Goal: Task Accomplishment & Management: Manage account settings

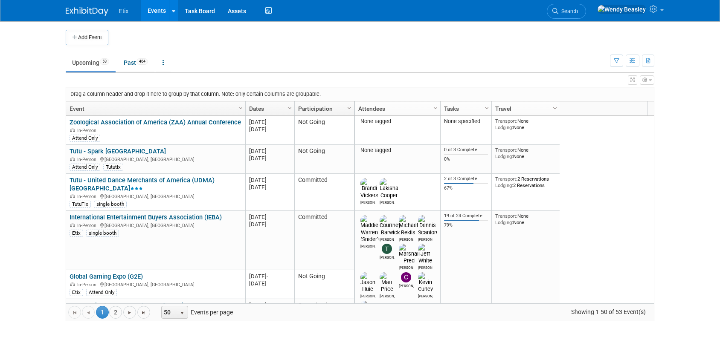
click at [154, 6] on link "Events" at bounding box center [156, 10] width 31 height 21
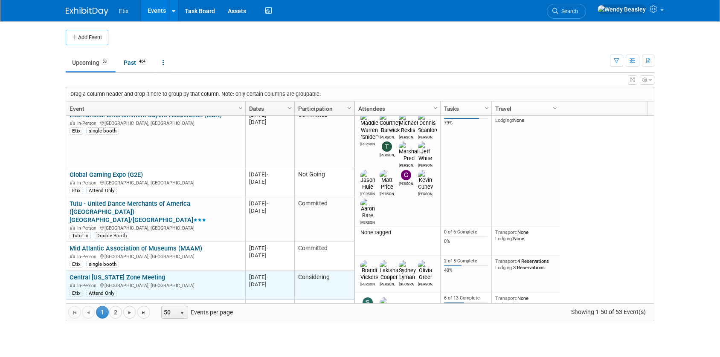
scroll to position [154, 0]
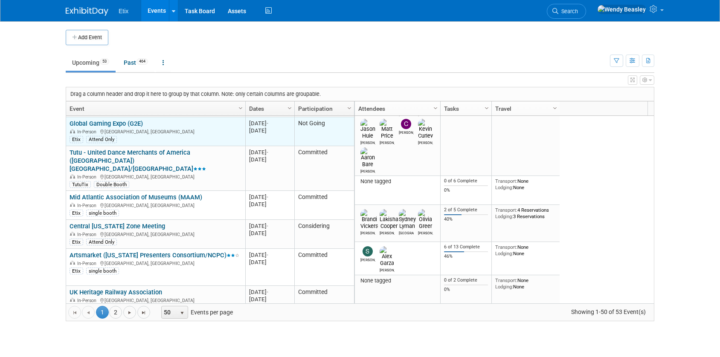
click at [118, 124] on link "Global Gaming Expo (G2E)" at bounding box center [106, 124] width 73 height 8
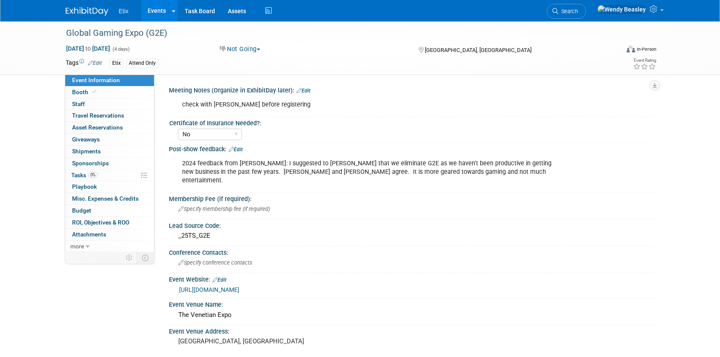
select select "No"
click at [84, 175] on span "Tasks 0%" at bounding box center [84, 175] width 26 height 7
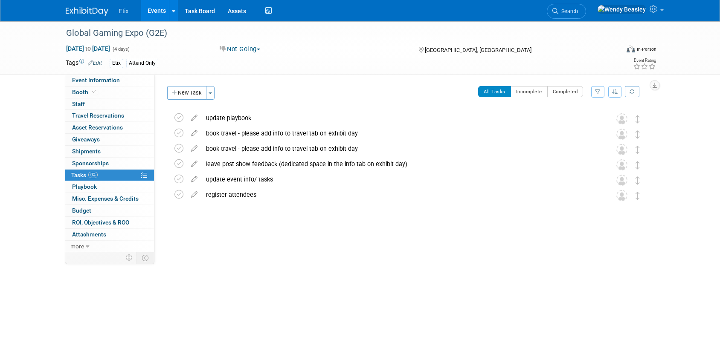
drag, startPoint x: 165, startPoint y: 113, endPoint x: 386, endPoint y: 307, distance: 294.2
click at [377, 261] on div "Global Gaming Expo (G2E) Oct 6, 2025 to Oct 9, 2025 (4 days) Oct 6, 2025 to Oct…" at bounding box center [360, 157] width 720 height 272
click at [160, 12] on link "Events" at bounding box center [156, 10] width 31 height 21
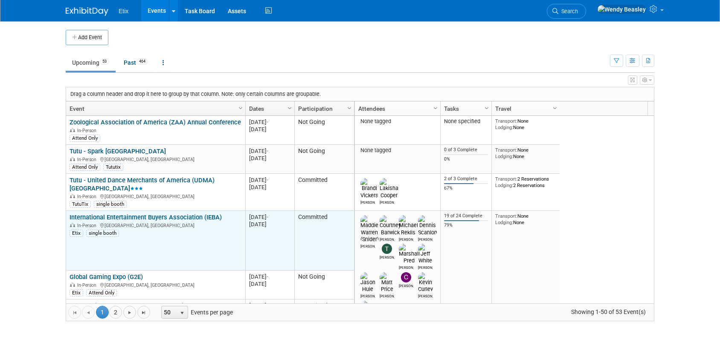
click at [121, 218] on link "International Entertainment Buyers Association (IEBA)" at bounding box center [146, 218] width 152 height 8
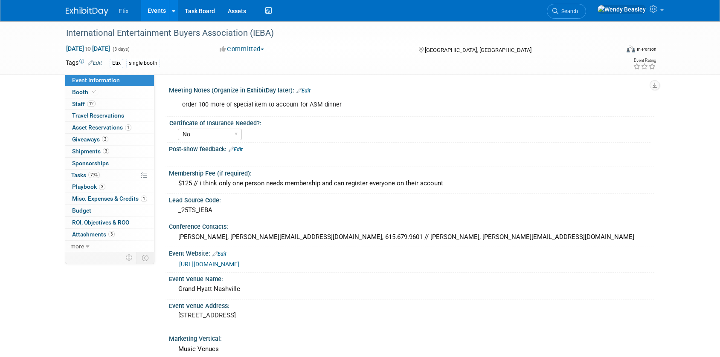
select select "No"
click at [84, 175] on span "Tasks 79%" at bounding box center [85, 175] width 29 height 7
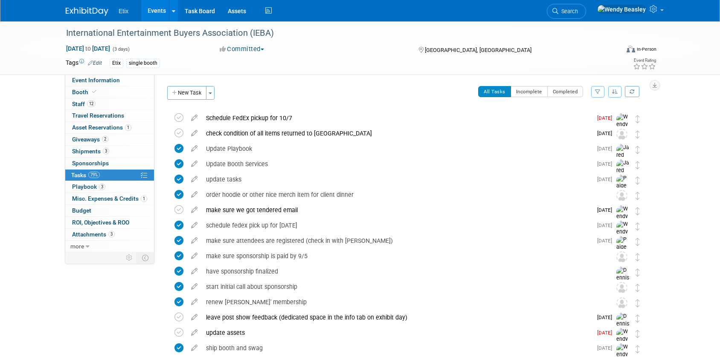
click at [192, 133] on icon at bounding box center [194, 131] width 15 height 11
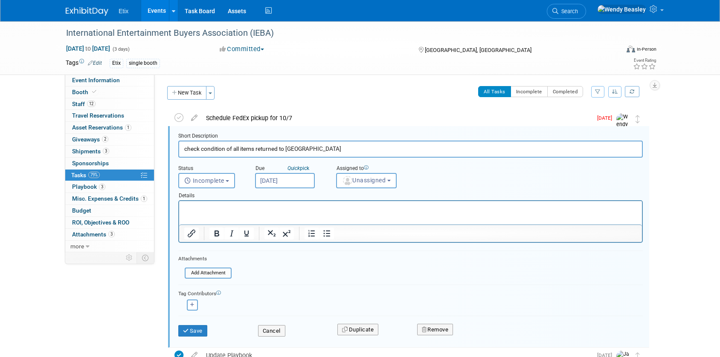
scroll to position [1, 0]
click at [201, 148] on input "check condition of all items returned to Etix" at bounding box center [410, 147] width 464 height 17
paste input "Inventory and inspect booth and swag"
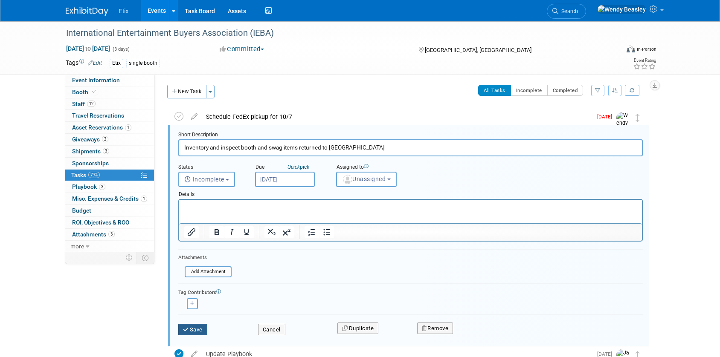
type input "Inventory and inspect booth and swag items returned to Etix"
click at [193, 326] on button "Save" at bounding box center [192, 330] width 29 height 12
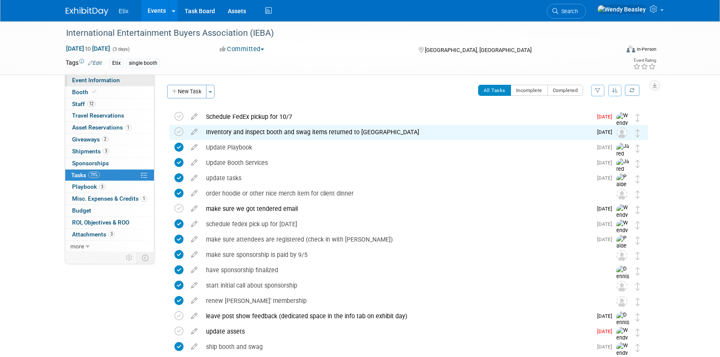
click at [75, 78] on span "Event Information" at bounding box center [96, 80] width 48 height 7
select select "No"
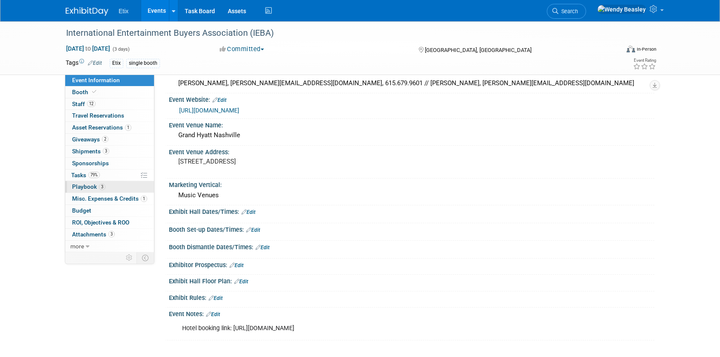
scroll to position [154, 0]
click at [83, 175] on span "Tasks 79%" at bounding box center [85, 175] width 29 height 7
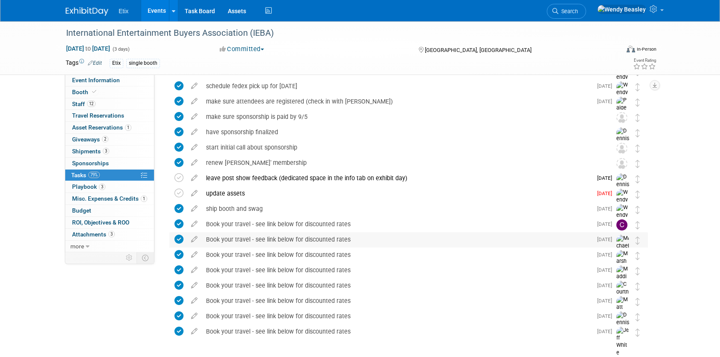
scroll to position [160, 0]
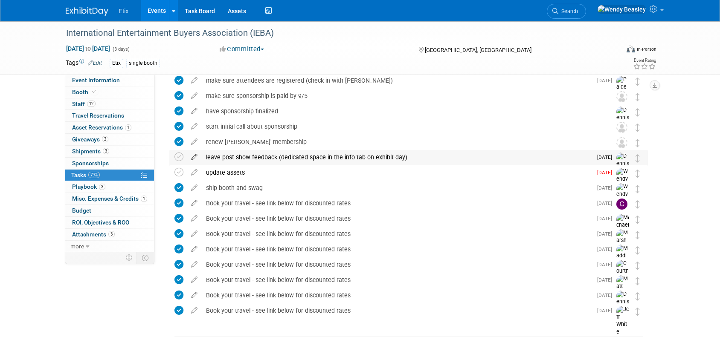
click at [194, 158] on icon at bounding box center [194, 155] width 15 height 11
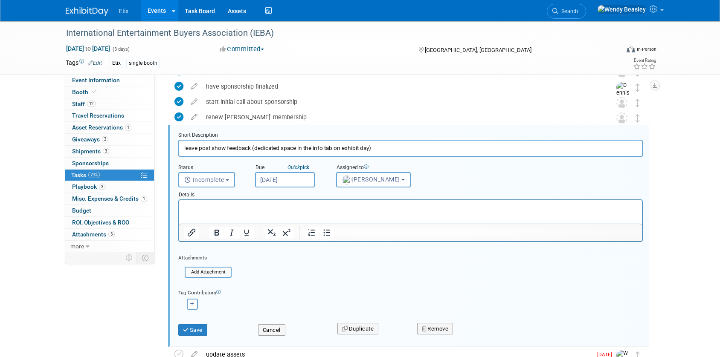
scroll to position [185, 0]
click at [220, 150] on input "leave post show feedback (dedicated space in the info tab on exhibit day)" at bounding box center [410, 147] width 464 height 17
paste input "Inventory and inspect booth and swag items returned to Etix"
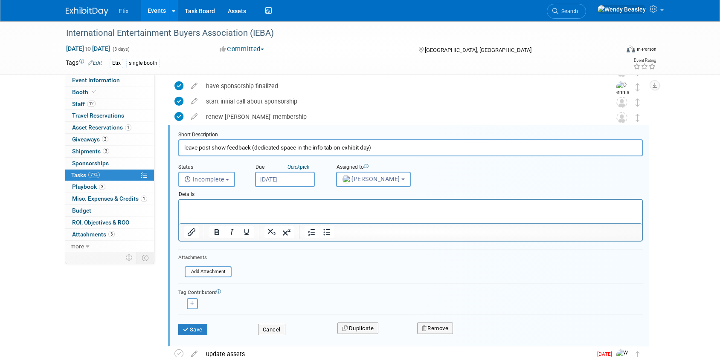
click at [229, 148] on input "leave post show feedback (dedicated space in the info tab on exhibit day)" at bounding box center [410, 147] width 464 height 17
paste input "Leave post-show feedback, including orgs you met with (See Event Information ta…"
type input "Leave post-show feedback, including orgs you met with (See Event Information ta…"
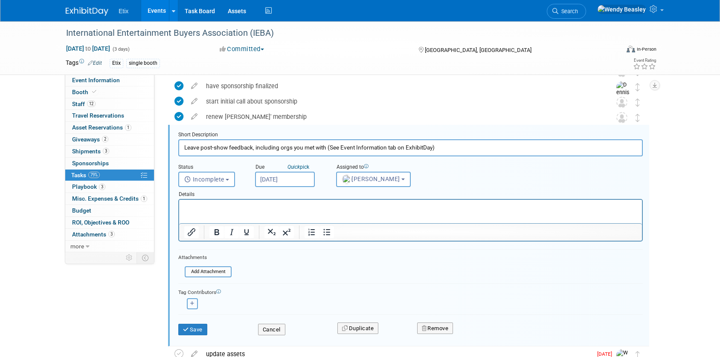
click at [193, 303] on icon "button" at bounding box center [192, 303] width 4 height 5
select select
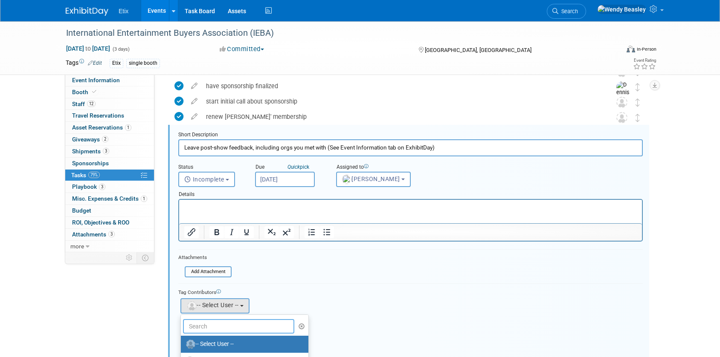
click at [233, 323] on input "text" at bounding box center [238, 326] width 111 height 14
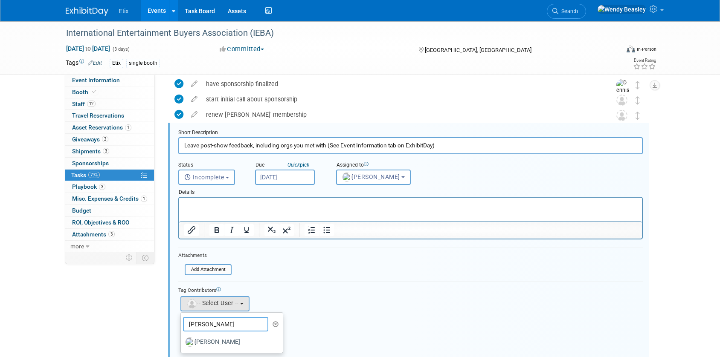
scroll to position [191, 0]
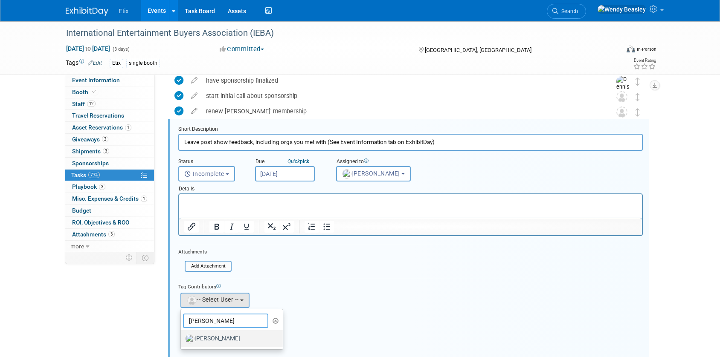
type input "marshall"
drag, startPoint x: 226, startPoint y: 341, endPoint x: 233, endPoint y: 337, distance: 8.0
click at [226, 340] on label "Marshall Pred" at bounding box center [229, 339] width 89 height 14
click at [182, 340] on input "Marshall Pred" at bounding box center [180, 338] width 6 height 6
select select "6de4c46f-07e8-477f-9095-4d3d78134f4e"
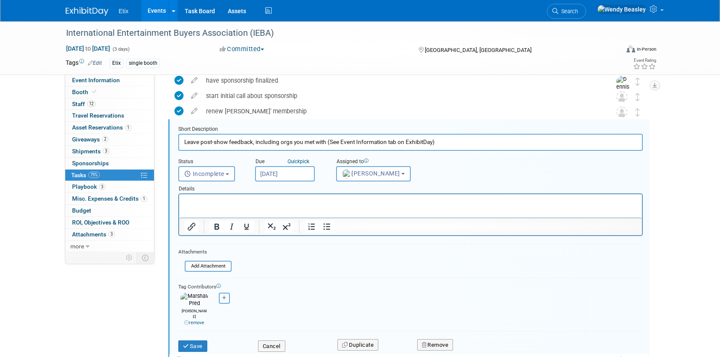
click at [222, 298] on icon "button" at bounding box center [224, 298] width 4 height 5
select select
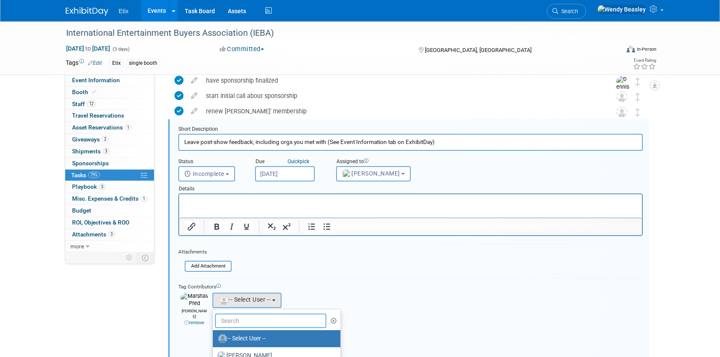
click at [243, 315] on input "text" at bounding box center [270, 321] width 111 height 14
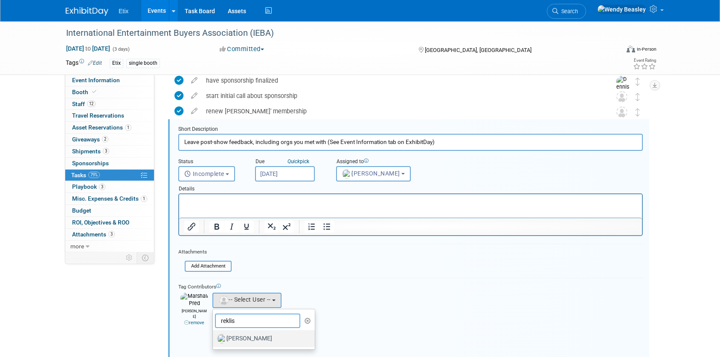
type input "reklis"
click at [251, 340] on label "Michael Reklis" at bounding box center [261, 339] width 89 height 14
click at [214, 340] on input "Michael Reklis" at bounding box center [212, 338] width 6 height 6
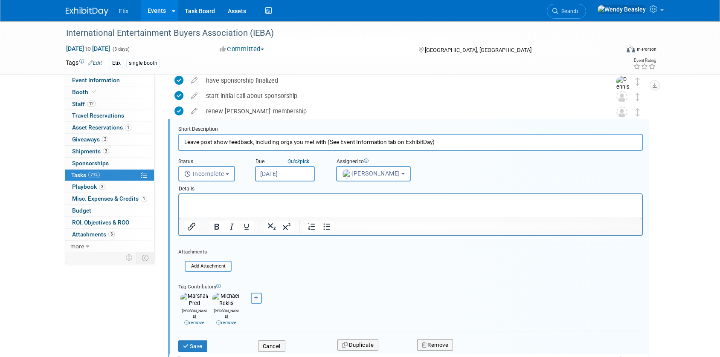
click at [258, 300] on icon "button" at bounding box center [256, 298] width 4 height 5
select select
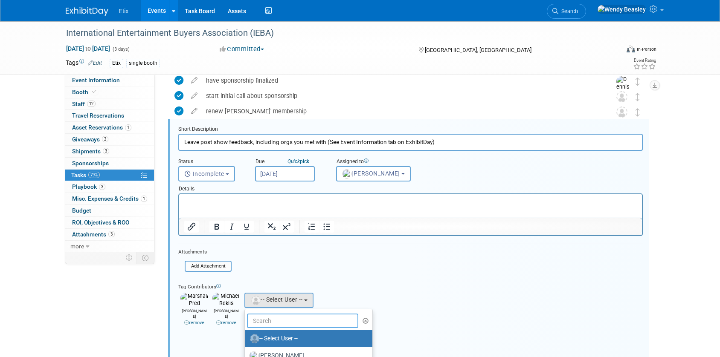
click at [284, 322] on input "text" at bounding box center [302, 321] width 111 height 14
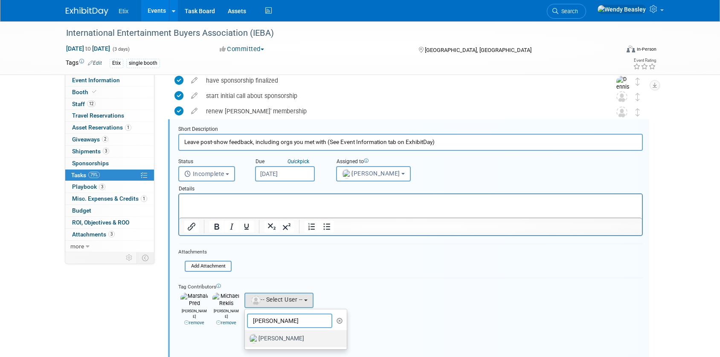
type input "curley"
click at [290, 339] on label "Kevin Curley" at bounding box center [293, 339] width 89 height 14
click at [246, 339] on input "Kevin Curley" at bounding box center [243, 338] width 6 height 6
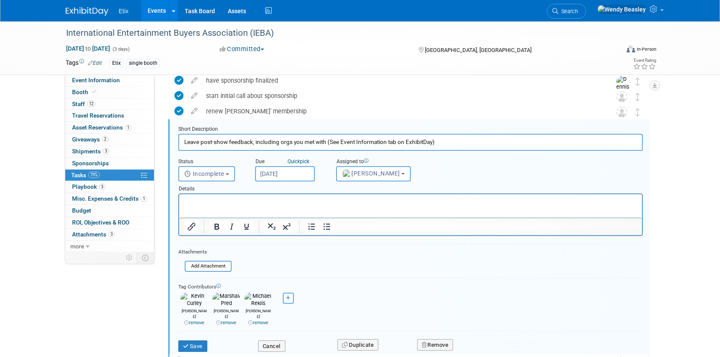
click at [289, 299] on icon "button" at bounding box center [288, 298] width 4 height 5
select select
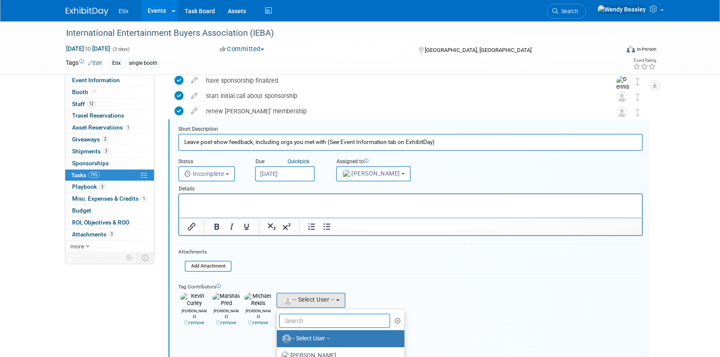
click at [306, 319] on input "text" at bounding box center [334, 321] width 111 height 14
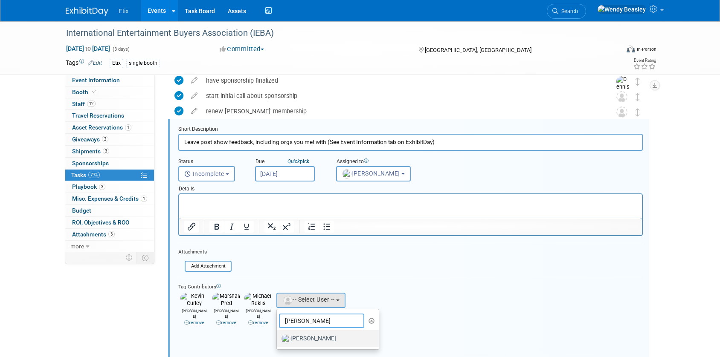
type input "wingrove"
click at [316, 339] on label "Ben Wingrove" at bounding box center [325, 339] width 89 height 14
click at [278, 339] on input "Ben Wingrove" at bounding box center [275, 338] width 6 height 6
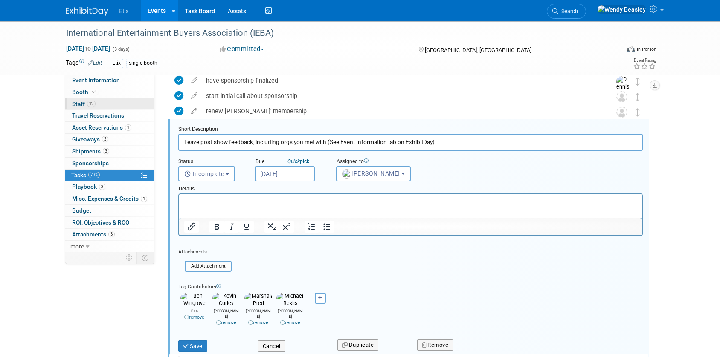
click at [75, 101] on span "Staff 12" at bounding box center [83, 104] width 23 height 7
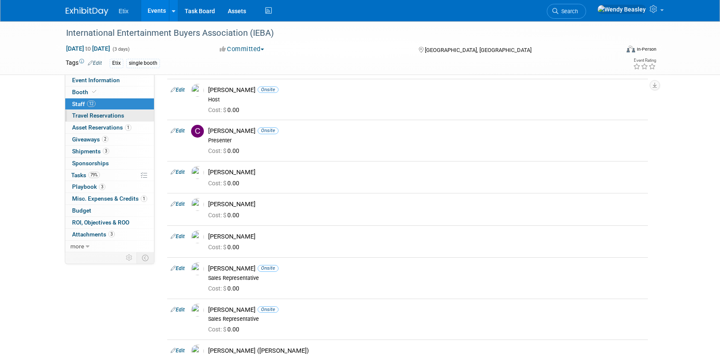
scroll to position [0, 0]
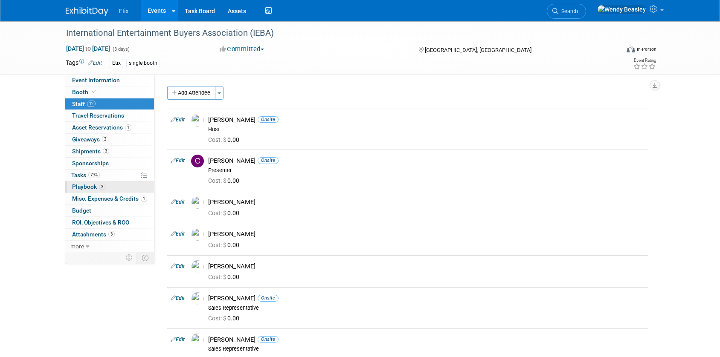
click at [84, 184] on span "Playbook 3" at bounding box center [88, 186] width 33 height 7
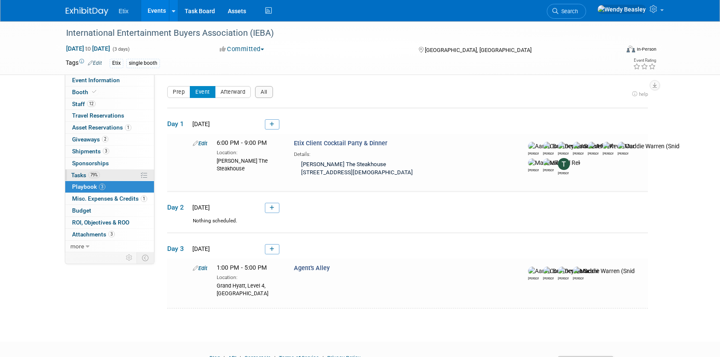
click at [86, 174] on span "Tasks 79%" at bounding box center [85, 175] width 29 height 7
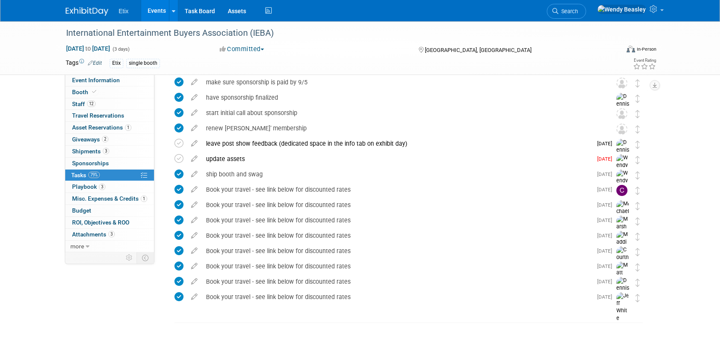
scroll to position [172, 0]
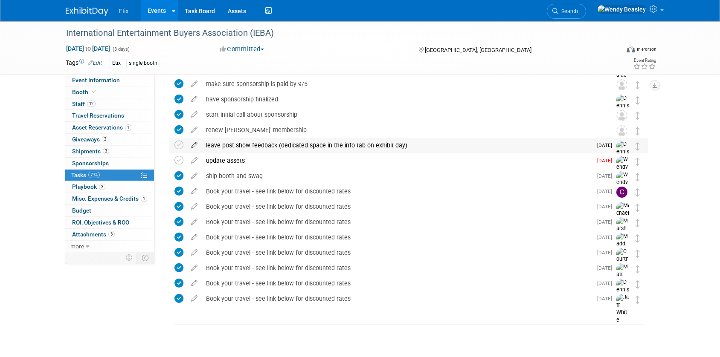
click at [192, 143] on icon at bounding box center [194, 143] width 15 height 11
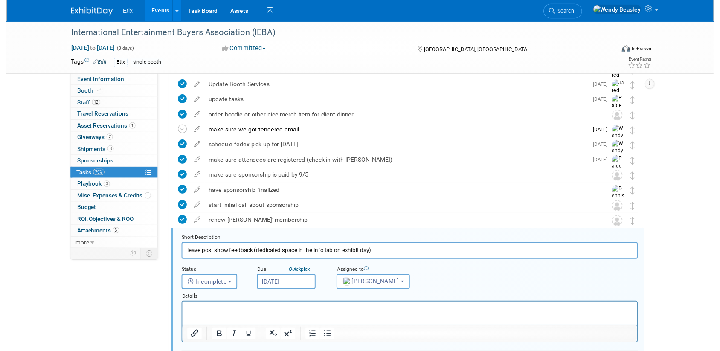
scroll to position [0, 0]
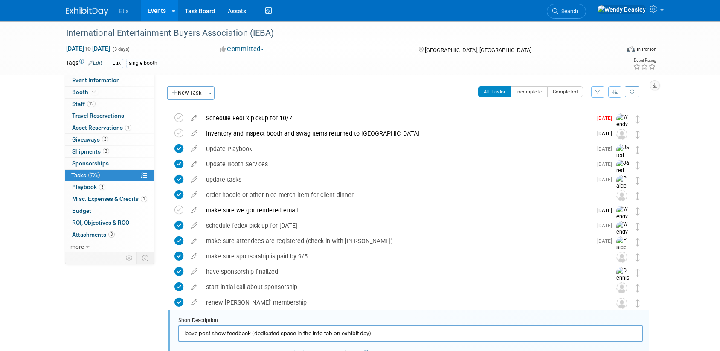
click at [217, 328] on input "leave post show feedback (dedicated space in the info tab on exhibit day)" at bounding box center [410, 333] width 464 height 17
paste input "Leave post-show feedback, including orgs you met with (See Event Information ta…"
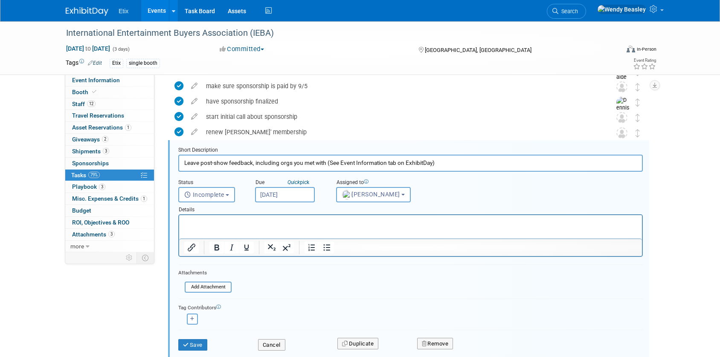
scroll to position [193, 0]
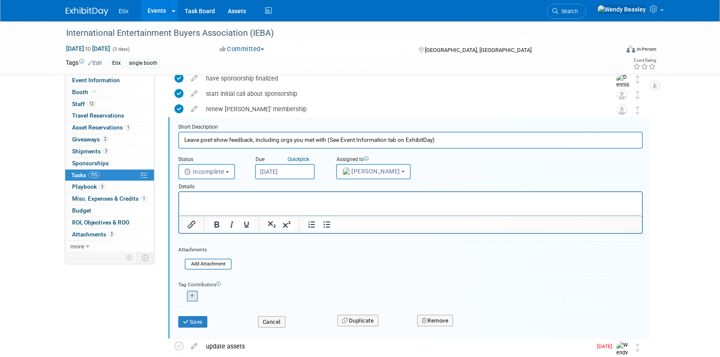
type input "Leave post-show feedback, including orgs you met with (See Event Information ta…"
click at [190, 295] on icon "button" at bounding box center [192, 296] width 4 height 5
select select
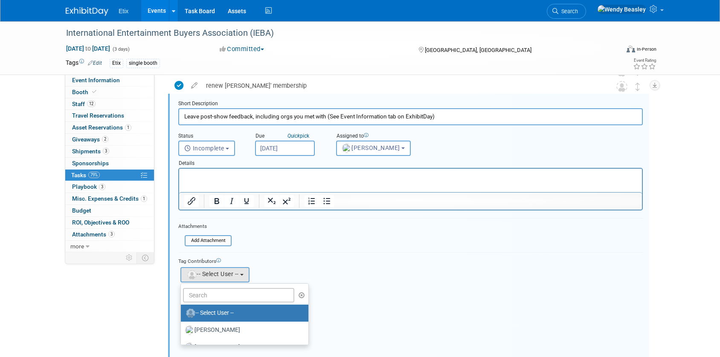
scroll to position [221, 0]
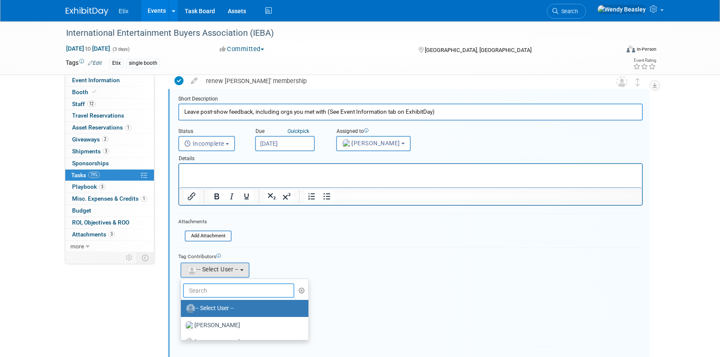
click at [209, 291] on input "text" at bounding box center [238, 291] width 111 height 14
click at [210, 319] on label "[PERSON_NAME]" at bounding box center [242, 326] width 115 height 14
click at [182, 322] on input "[PERSON_NAME]" at bounding box center [180, 325] width 6 height 6
select select "5acaaf70-30d7-4097-9937-213f95e4f2ba"
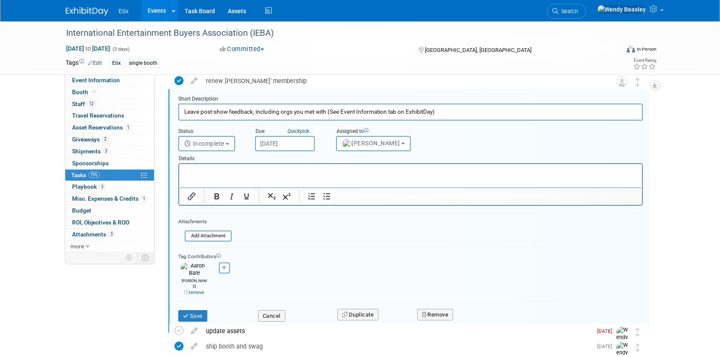
click at [223, 267] on icon "button" at bounding box center [224, 268] width 4 height 5
select select
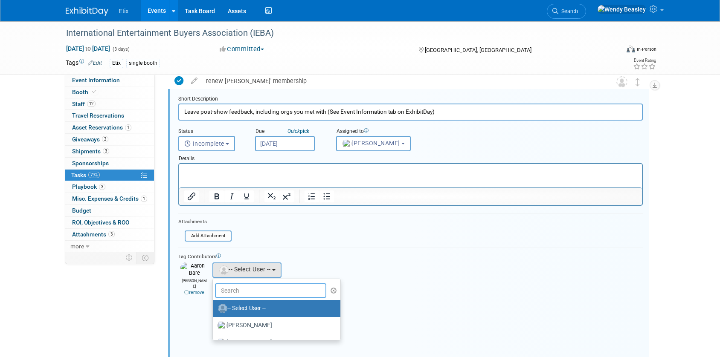
click at [232, 288] on input "text" at bounding box center [270, 291] width 111 height 14
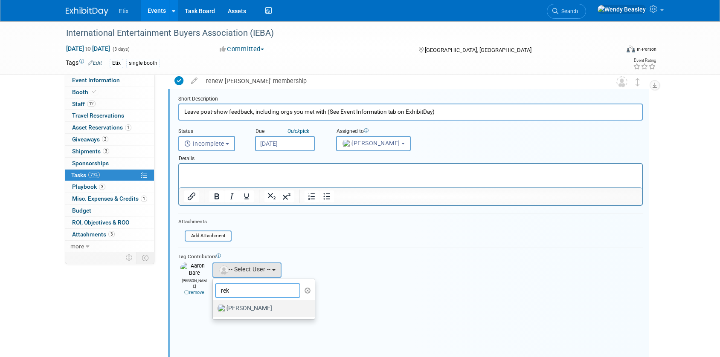
type input "rek"
click at [241, 306] on label "[PERSON_NAME]" at bounding box center [261, 309] width 89 height 14
click at [214, 306] on input "[PERSON_NAME]" at bounding box center [212, 308] width 6 height 6
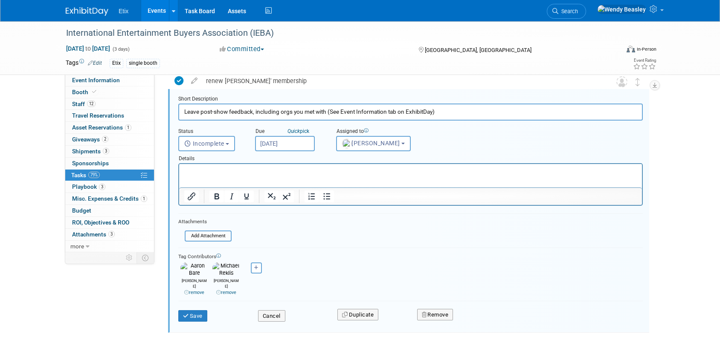
select select "77bdcaf0-4ecc-4fe1-be5a-7f97ebfae414"
click at [254, 268] on icon "button" at bounding box center [256, 268] width 4 height 5
select select
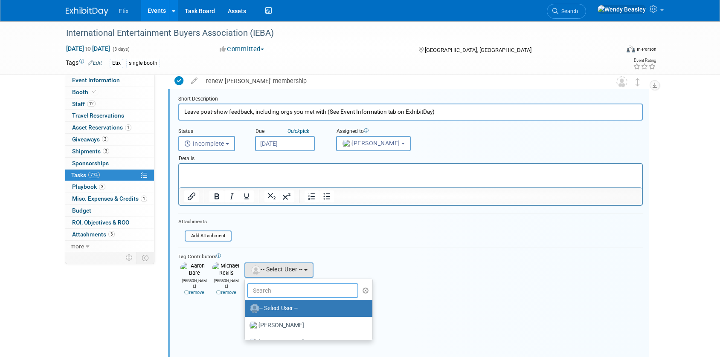
click at [261, 290] on input "text" at bounding box center [302, 291] width 111 height 14
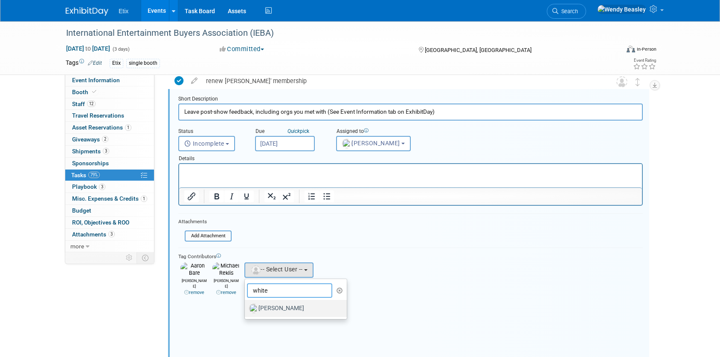
type input "white"
click at [275, 312] on label "Jeff White" at bounding box center [293, 309] width 89 height 14
click at [246, 310] on input "Jeff White" at bounding box center [243, 308] width 6 height 6
select select "22667116-49b9-47d5-9c6e-321fdd234ae0"
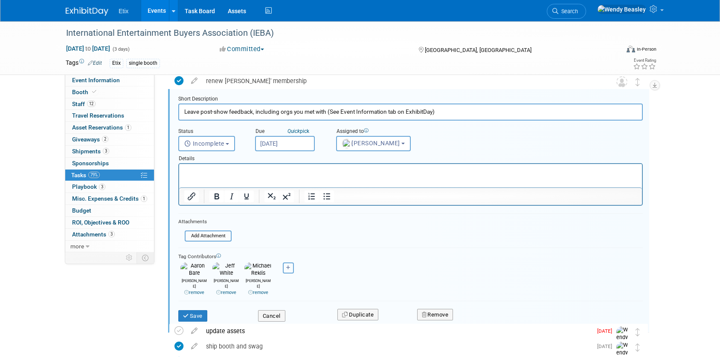
click at [287, 269] on icon "button" at bounding box center [288, 268] width 4 height 5
select select
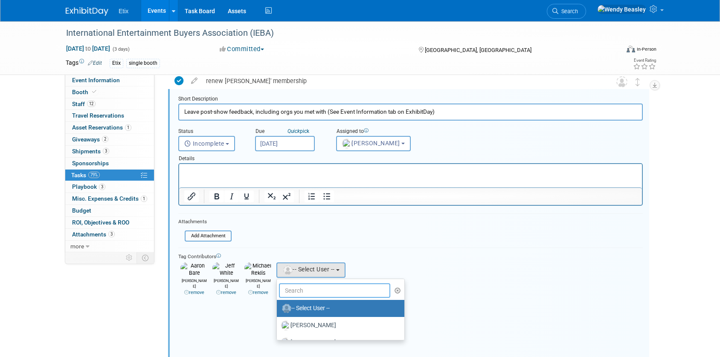
click at [298, 288] on input "text" at bounding box center [334, 291] width 111 height 14
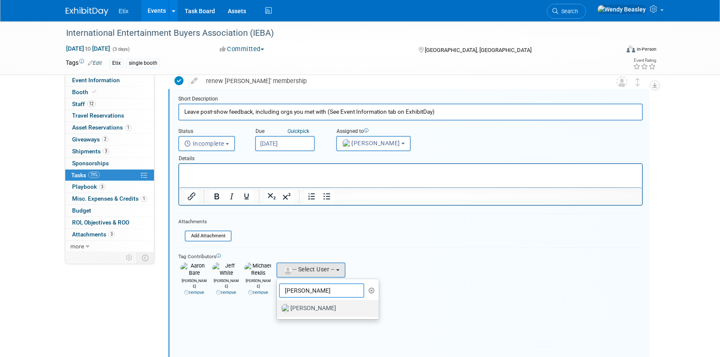
type input "huie"
click at [312, 310] on label "Jason Huie" at bounding box center [325, 309] width 89 height 14
click at [278, 310] on input "Jason Huie" at bounding box center [275, 308] width 6 height 6
select select "598b8cdc-6982-4b67-9cfb-7fa30dd426b5"
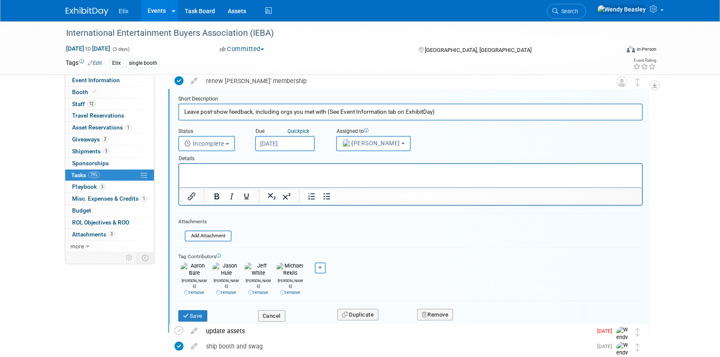
click at [319, 270] on button "button" at bounding box center [320, 268] width 11 height 11
select select
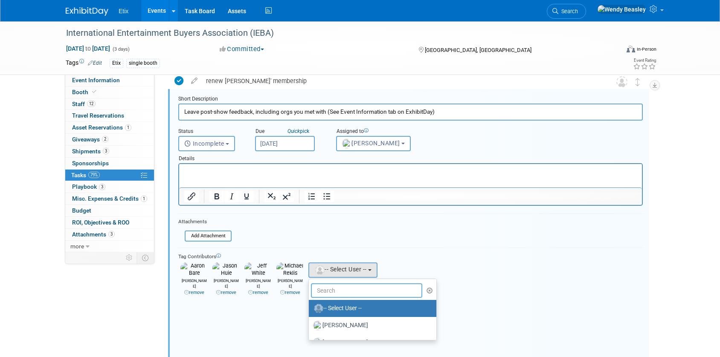
click at [330, 290] on input "text" at bounding box center [366, 291] width 111 height 14
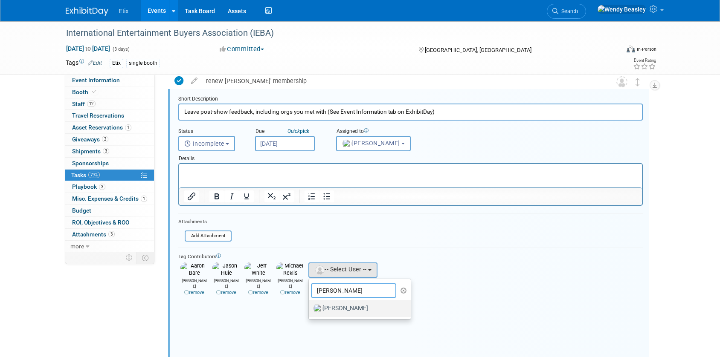
type input "marshall"
click at [342, 309] on label "[PERSON_NAME]" at bounding box center [357, 309] width 89 height 14
click at [310, 309] on input "[PERSON_NAME]" at bounding box center [307, 308] width 6 height 6
select select "6de4c46f-07e8-477f-9095-4d3d78134f4e"
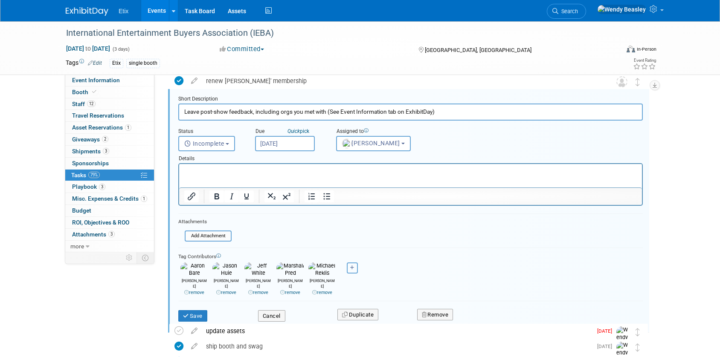
click at [354, 269] on icon "button" at bounding box center [352, 268] width 4 height 5
select select
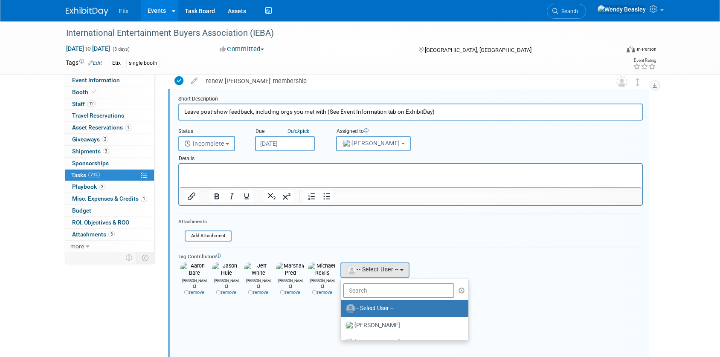
click at [378, 293] on input "text" at bounding box center [398, 291] width 111 height 14
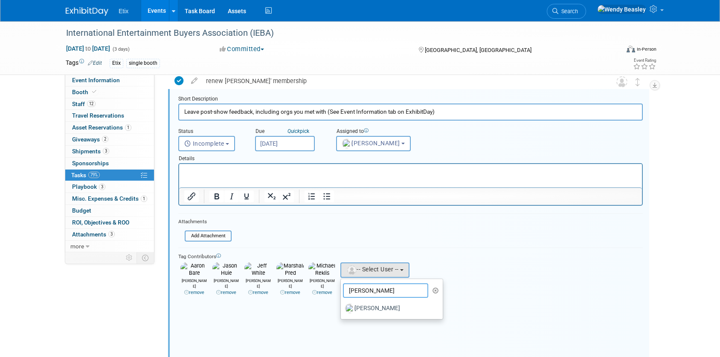
type input "curley"
click at [381, 309] on label "[PERSON_NAME]" at bounding box center [389, 309] width 89 height 14
click at [342, 309] on input "[PERSON_NAME]" at bounding box center [339, 308] width 6 height 6
select select "045d9ab7-fd56-454c-b242-048303da9a1d"
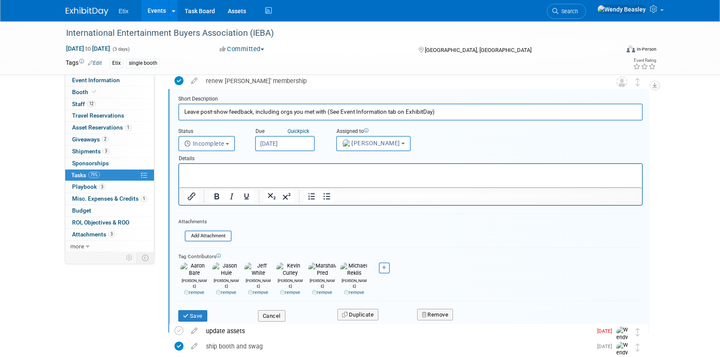
click at [386, 271] on button "button" at bounding box center [384, 268] width 11 height 11
select select
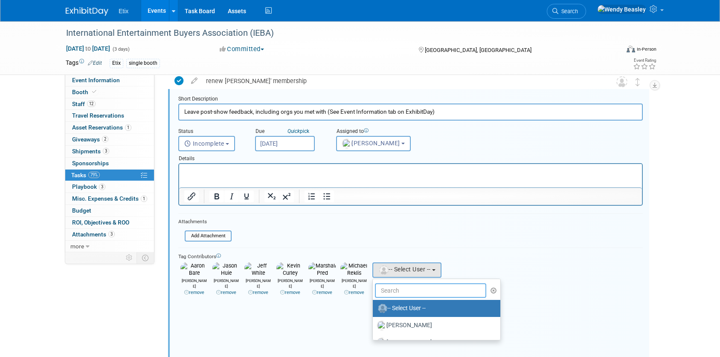
click at [393, 288] on input "text" at bounding box center [430, 291] width 111 height 14
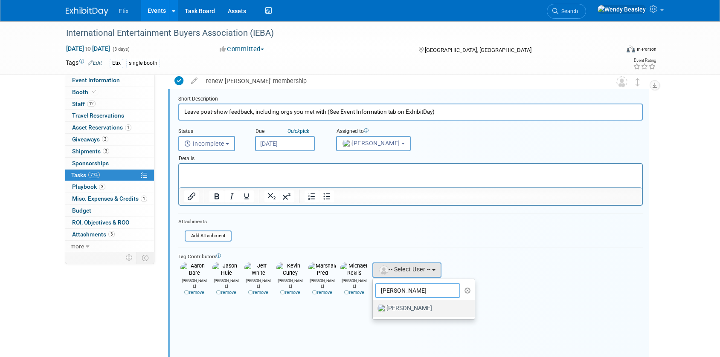
type input "wingrove"
drag, startPoint x: 404, startPoint y: 310, endPoint x: 408, endPoint y: 307, distance: 4.4
click at [404, 310] on label "[PERSON_NAME]" at bounding box center [421, 309] width 89 height 14
click at [374, 310] on input "Ben Wingrove" at bounding box center [371, 308] width 6 height 6
select select "09d1db4c-0f4b-4838-a427-d7c1cb18e40e"
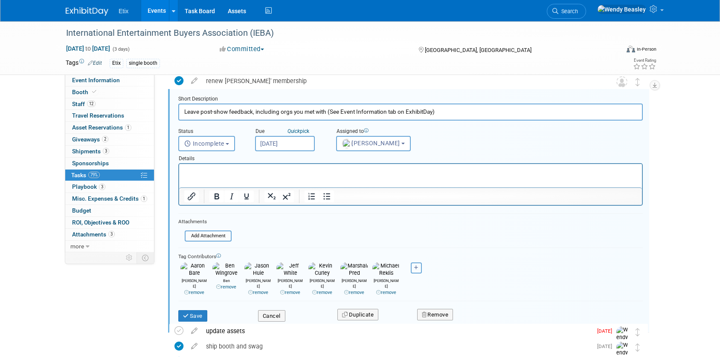
click at [415, 266] on icon "button" at bounding box center [416, 268] width 4 height 5
select select
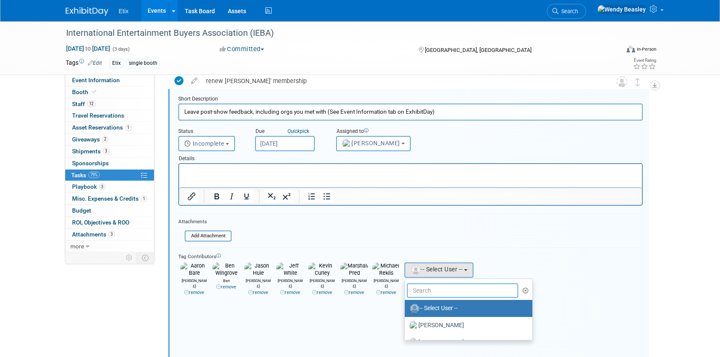
click at [433, 293] on input "text" at bounding box center [462, 291] width 111 height 14
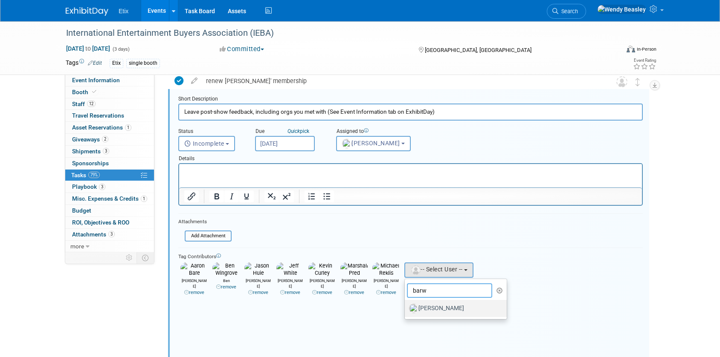
type input "barw"
click at [430, 310] on label "Courtney Barwick" at bounding box center [453, 309] width 89 height 14
click at [406, 310] on input "Courtney Barwick" at bounding box center [403, 308] width 6 height 6
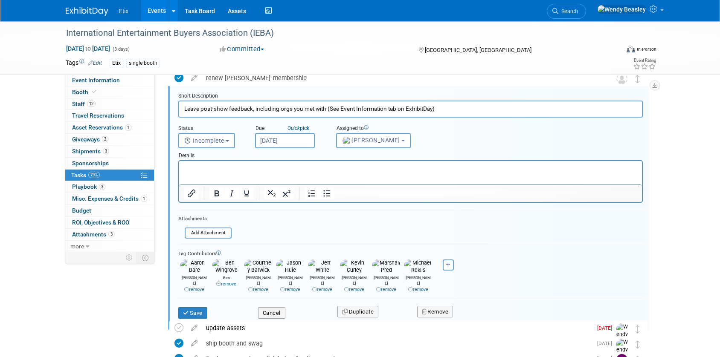
scroll to position [235, 0]
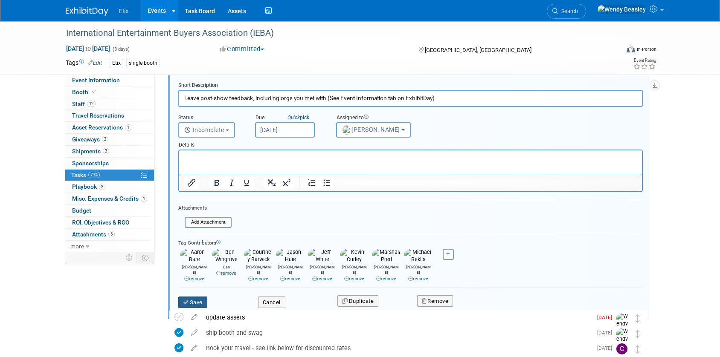
click at [194, 297] on button "Save" at bounding box center [192, 303] width 29 height 12
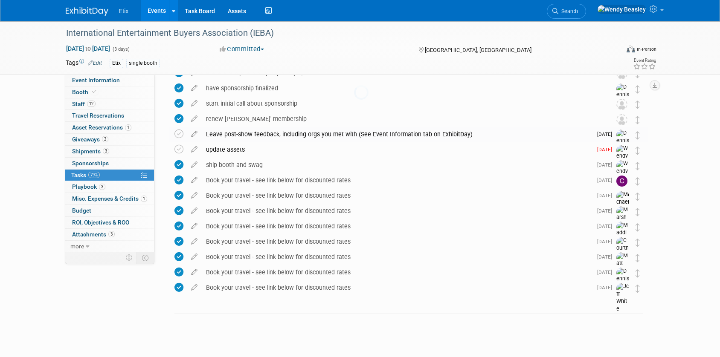
scroll to position [174, 0]
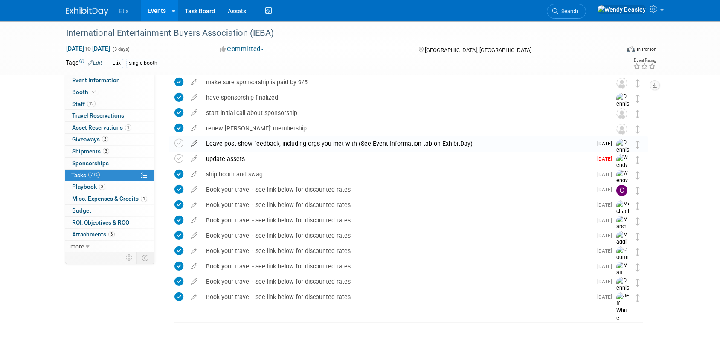
click at [194, 142] on icon at bounding box center [194, 141] width 15 height 11
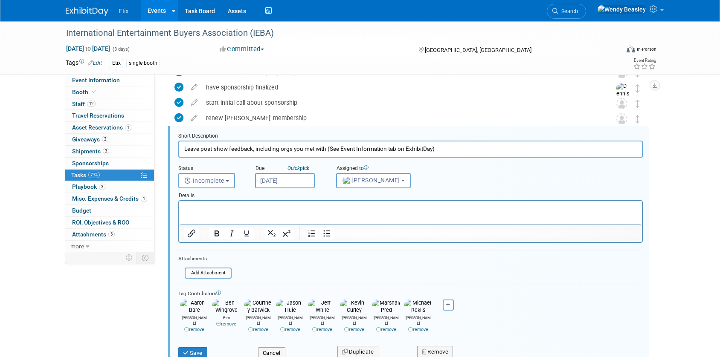
scroll to position [185, 0]
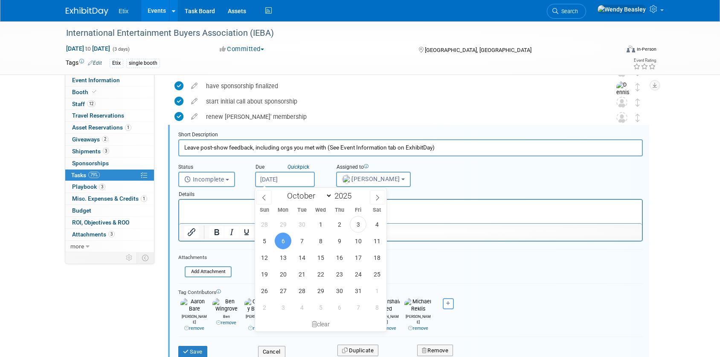
click at [285, 176] on input "Oct 6, 2025" at bounding box center [285, 179] width 60 height 15
click at [287, 256] on span "13" at bounding box center [283, 257] width 17 height 17
type input "Oct 13, 2025"
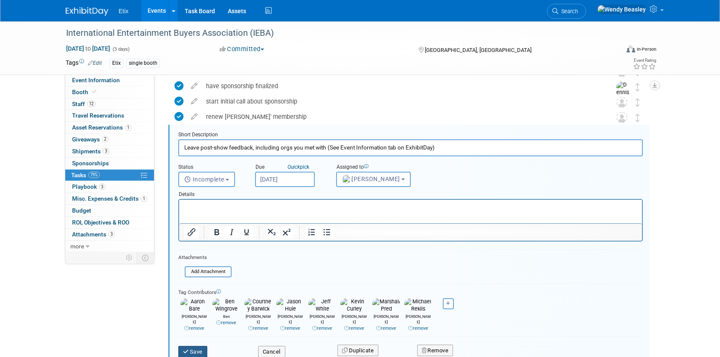
click at [203, 346] on button "Save" at bounding box center [192, 352] width 29 height 12
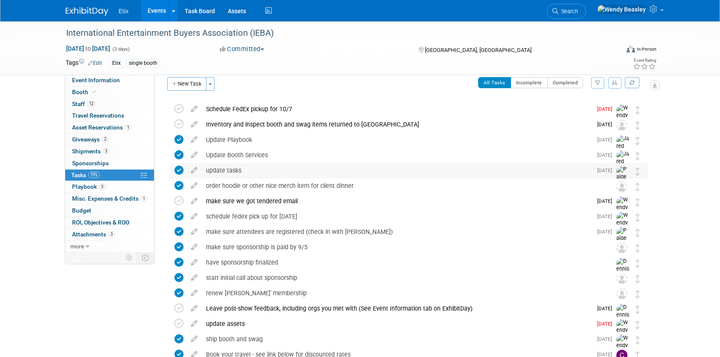
scroll to position [3, 0]
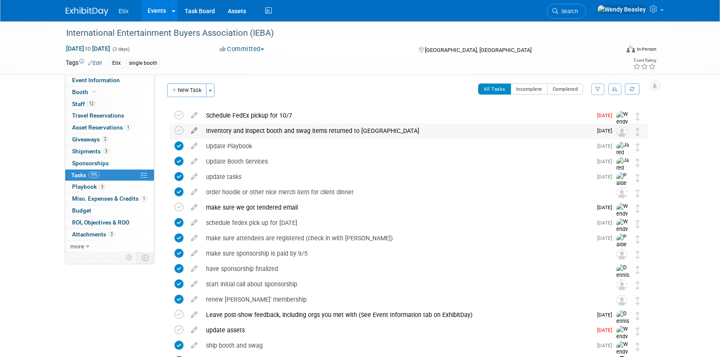
click at [195, 130] on icon at bounding box center [194, 129] width 15 height 11
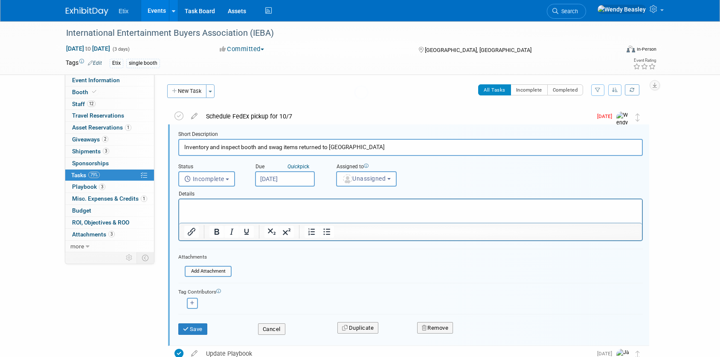
scroll to position [1, 0]
click at [278, 99] on div "All Tasks Incomplete Completed Filter by Assignee -- Select Assignee -- All una…" at bounding box center [433, 94] width 429 height 18
click at [197, 327] on button "Save" at bounding box center [192, 330] width 29 height 12
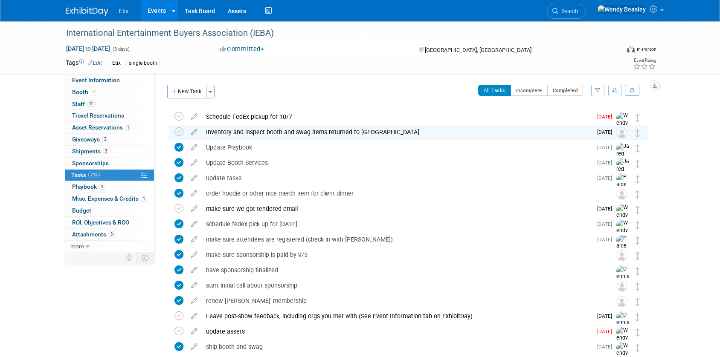
click at [144, 17] on link "Events" at bounding box center [156, 10] width 31 height 21
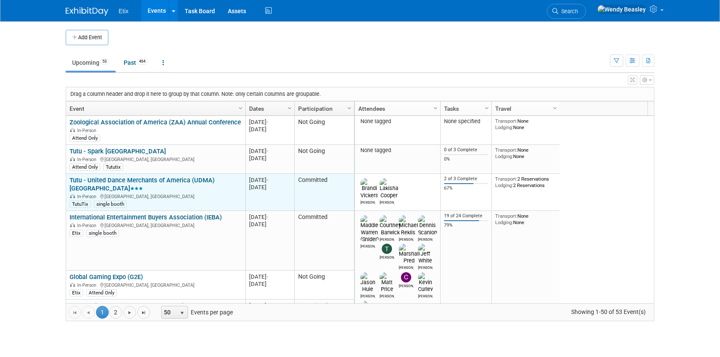
click at [125, 183] on link "Tutu - United Dance Merchants of America (UDMA) [GEOGRAPHIC_DATA]" at bounding box center [142, 185] width 145 height 16
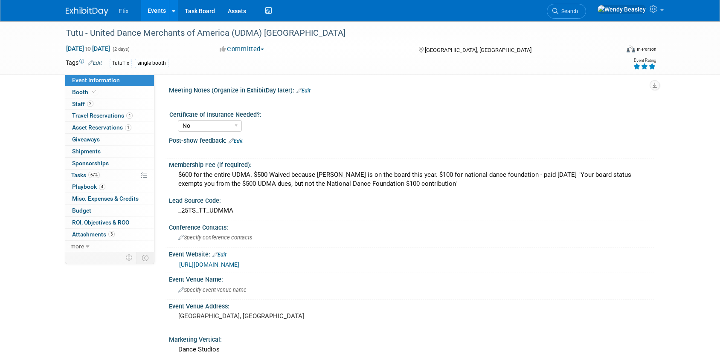
select select "No"
click at [87, 126] on span "Asset Reservations 1" at bounding box center [101, 127] width 59 height 7
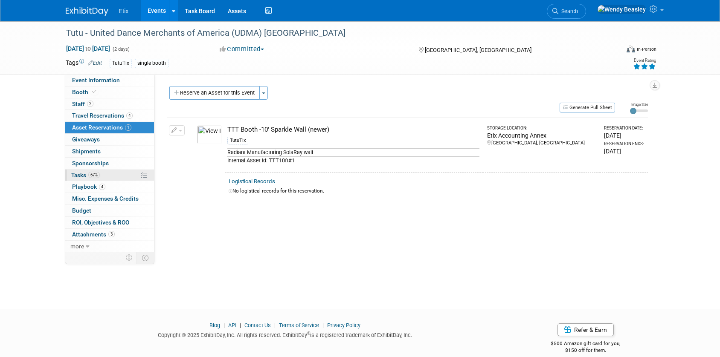
click at [78, 173] on span "Tasks 67%" at bounding box center [85, 175] width 29 height 7
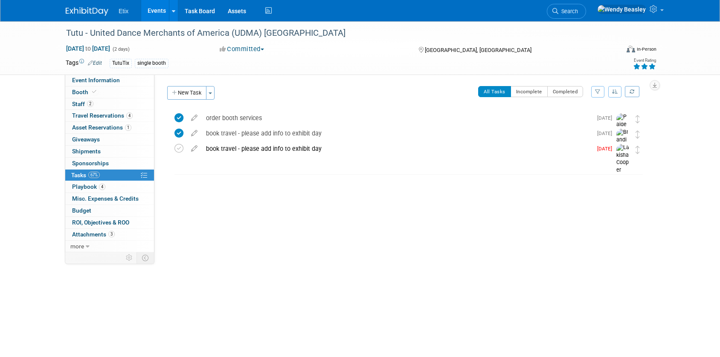
click at [158, 11] on link "Events" at bounding box center [156, 10] width 31 height 21
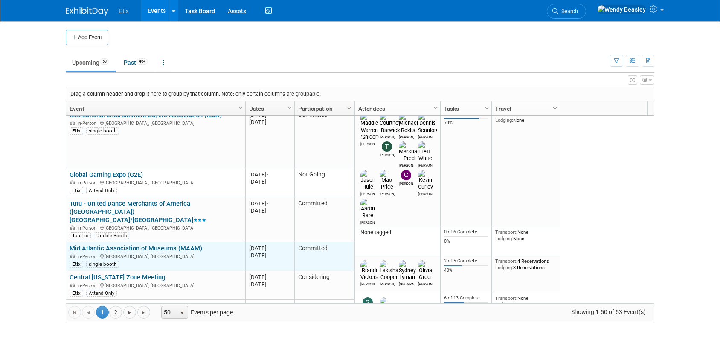
scroll to position [154, 0]
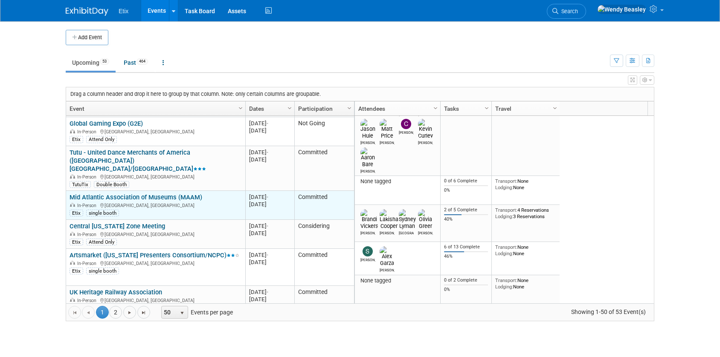
click at [141, 194] on link "Mid Atlantic Association of Museums (MAAM)" at bounding box center [136, 198] width 133 height 8
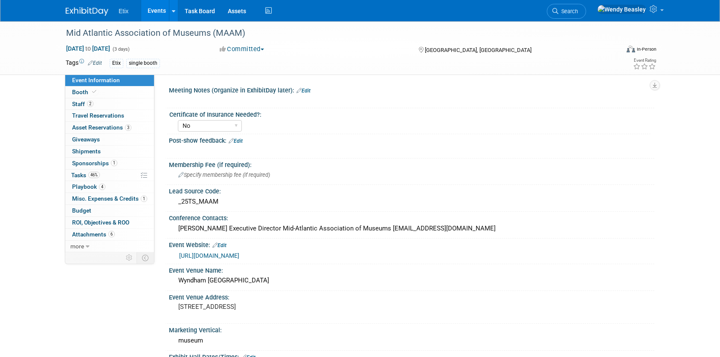
select select "No"
click at [85, 176] on span "Tasks 46%" at bounding box center [85, 175] width 29 height 7
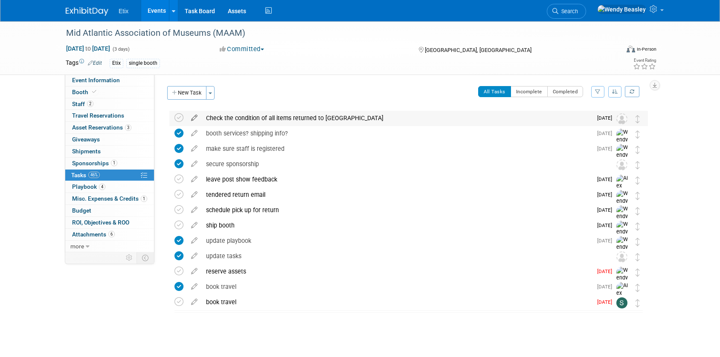
click at [193, 117] on icon at bounding box center [194, 116] width 15 height 11
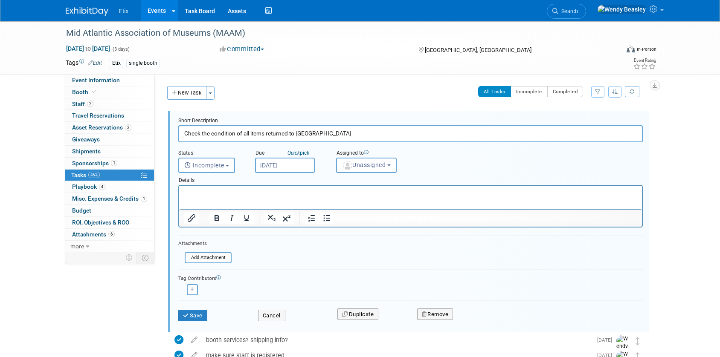
click at [203, 129] on input "Check the condition of all items returned to Etix" at bounding box center [410, 133] width 464 height 17
paste input "Inventory and inspect booth and swag"
type input "Inventory and inspect booth and swag items returned to Etix"
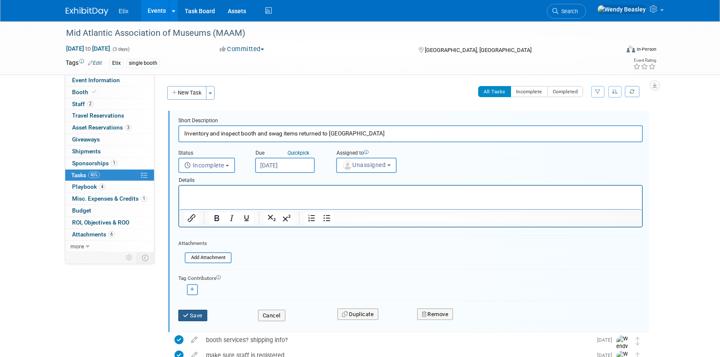
click at [201, 316] on button "Save" at bounding box center [192, 316] width 29 height 12
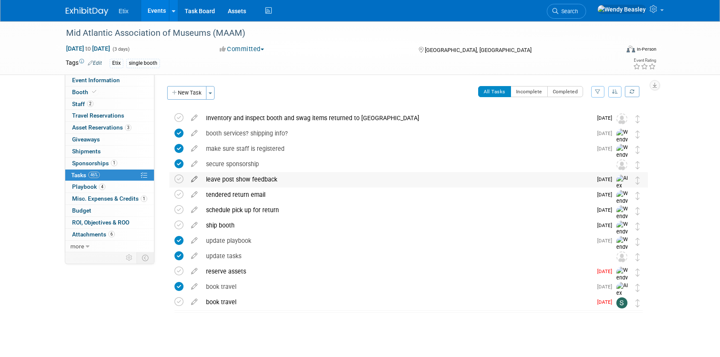
click at [193, 180] on icon at bounding box center [194, 177] width 15 height 11
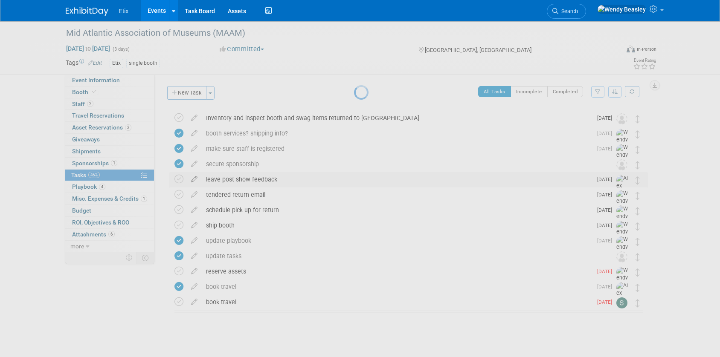
click at [354, 180] on div at bounding box center [360, 178] width 12 height 357
select select "9"
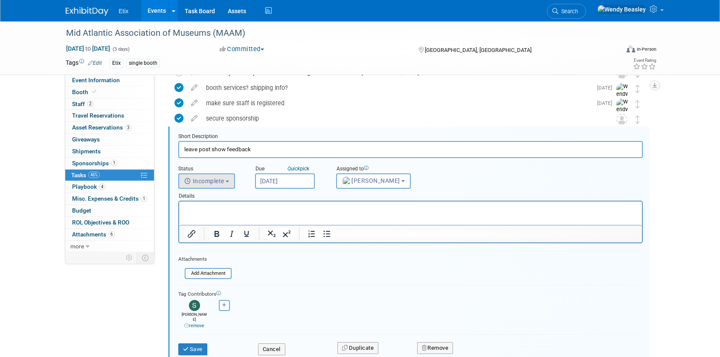
scroll to position [47, 0]
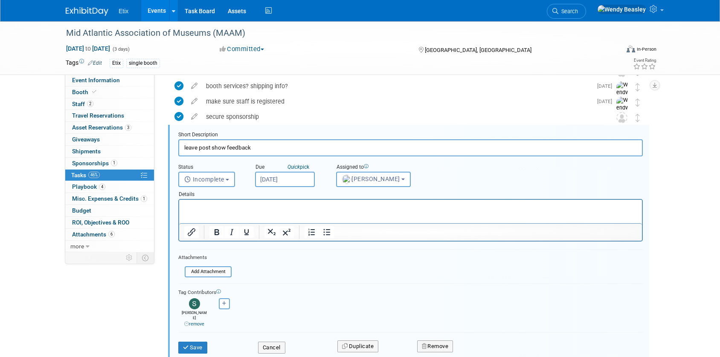
click at [217, 148] on input "leave post show feedback" at bounding box center [410, 147] width 464 height 17
paste input "Leave post-show feedback, including orgs you met with (See Event Information ta…"
type input "Leave post-show feedback, including orgs you met with (See Event Information ta…"
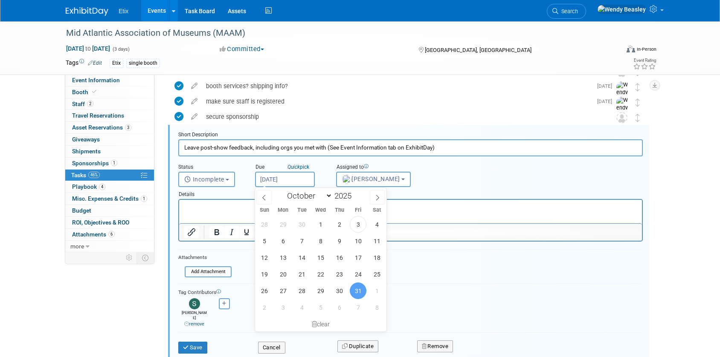
click at [279, 178] on input "[DATE]" at bounding box center [285, 179] width 60 height 15
click at [298, 304] on span "4" at bounding box center [301, 307] width 17 height 17
type input "[DATE]"
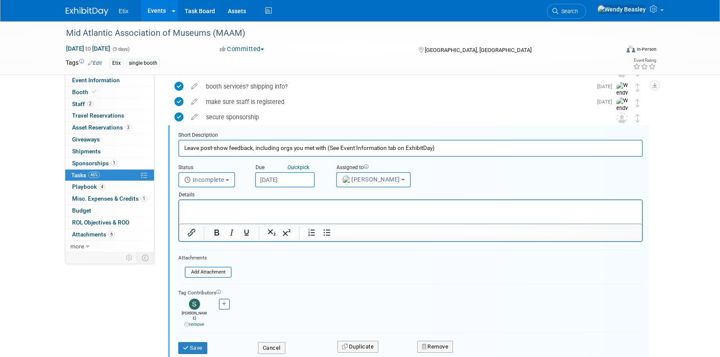
scroll to position [46, 0]
click at [203, 345] on button "Save" at bounding box center [192, 350] width 29 height 12
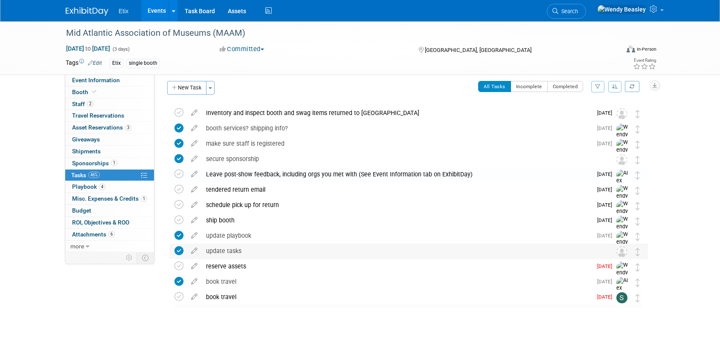
scroll to position [5, 0]
click at [113, 127] on span "Asset Reservations 3" at bounding box center [101, 127] width 59 height 7
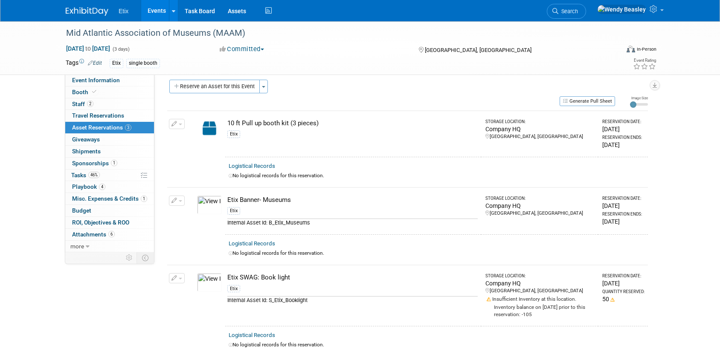
scroll to position [0, 0]
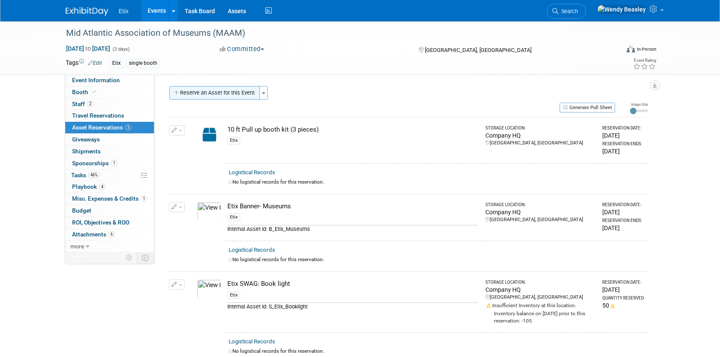
click at [218, 90] on button "Reserve an Asset for this Event" at bounding box center [214, 93] width 90 height 14
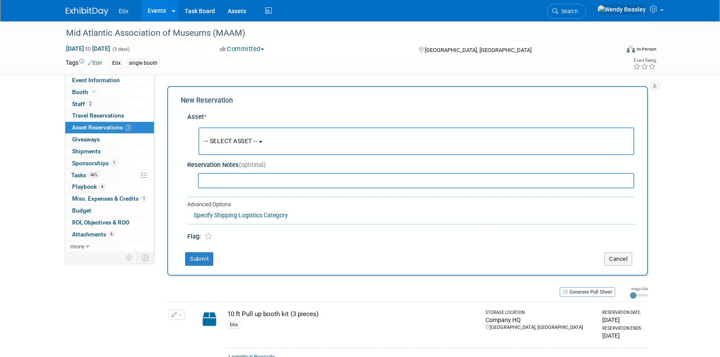
scroll to position [8, 0]
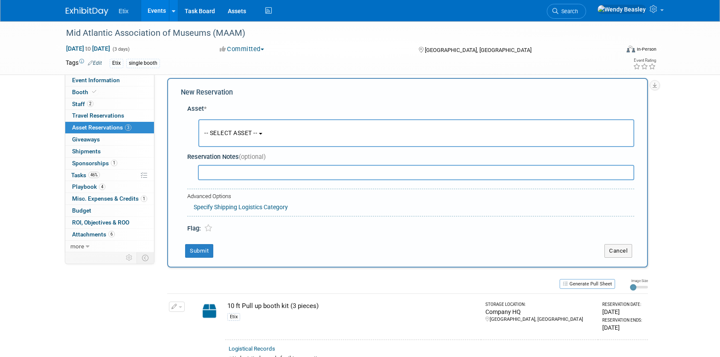
click at [248, 125] on button "-- SELECT ASSET --" at bounding box center [416, 133] width 436 height 28
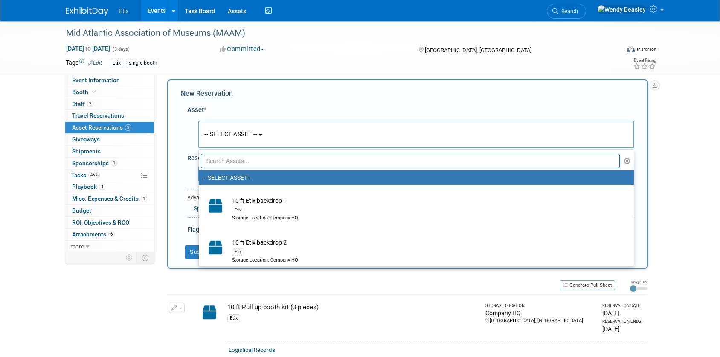
scroll to position [6, 0]
click at [266, 159] on input "text" at bounding box center [410, 161] width 419 height 14
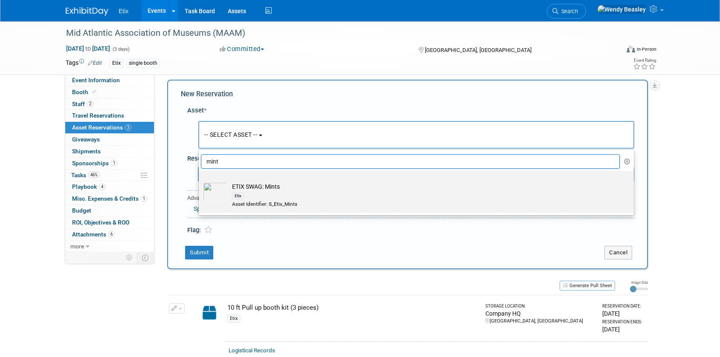
type input "mint"
click at [276, 191] on td "ETIX SWAG: Mints Etix Asset Identifier: S_Etix_Mints" at bounding box center [422, 195] width 389 height 26
click at [200, 181] on input "ETIX SWAG: Mints Etix Asset Identifier: S_Etix_Mints" at bounding box center [197, 179] width 6 height 6
select select "10694453"
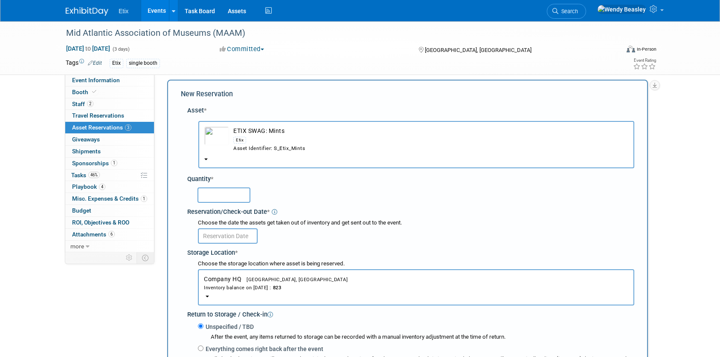
click at [220, 195] on input "text" at bounding box center [223, 195] width 53 height 15
type input "100"
click at [224, 235] on input "text" at bounding box center [228, 236] width 60 height 15
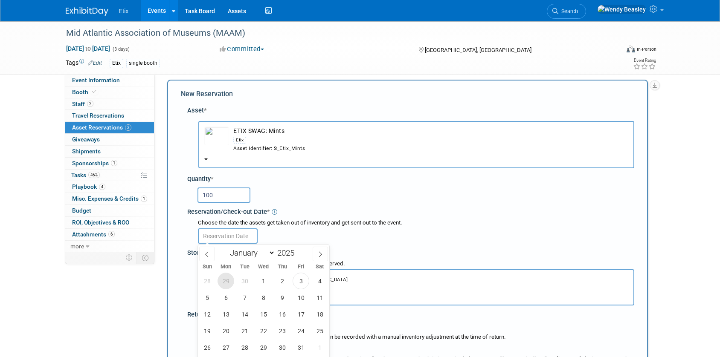
click at [225, 282] on span "29" at bounding box center [225, 281] width 17 height 17
type input "Sep 29, 2025"
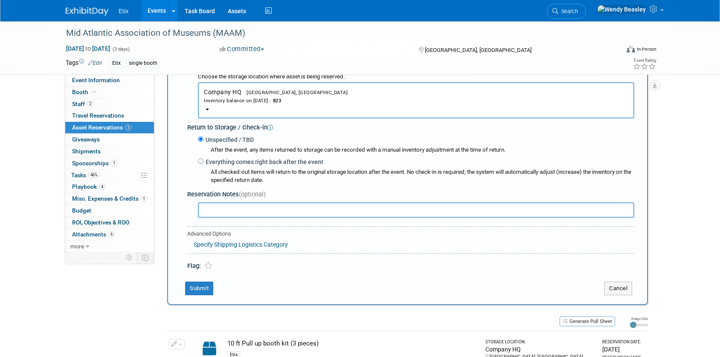
scroll to position [324, 0]
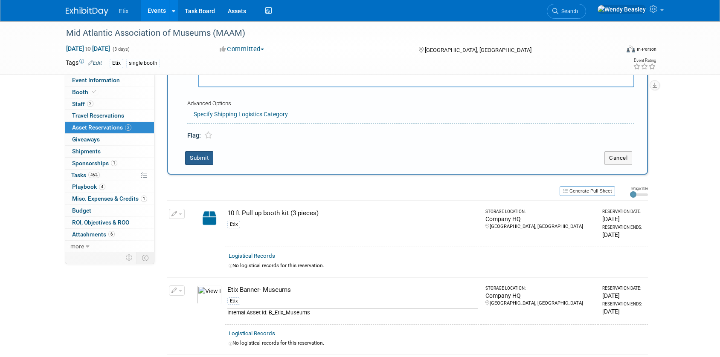
click at [197, 161] on button "Submit" at bounding box center [199, 158] width 28 height 14
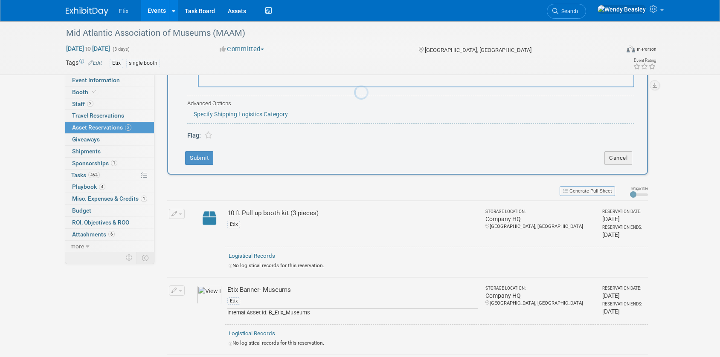
scroll to position [179, 0]
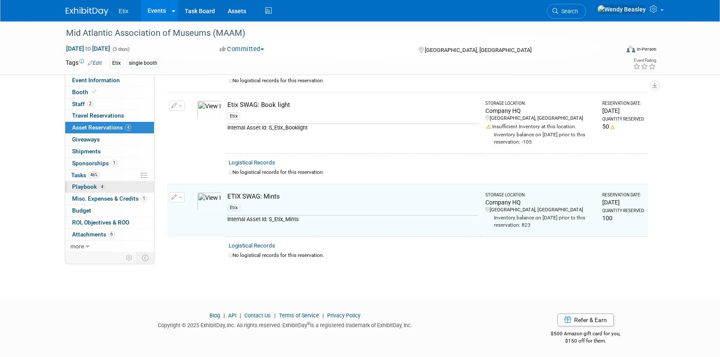
click at [80, 182] on link "4 Playbook 4" at bounding box center [109, 187] width 89 height 12
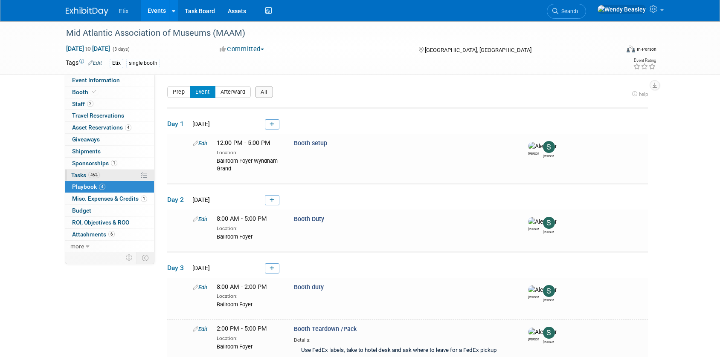
click at [81, 174] on span "Tasks 46%" at bounding box center [85, 175] width 29 height 7
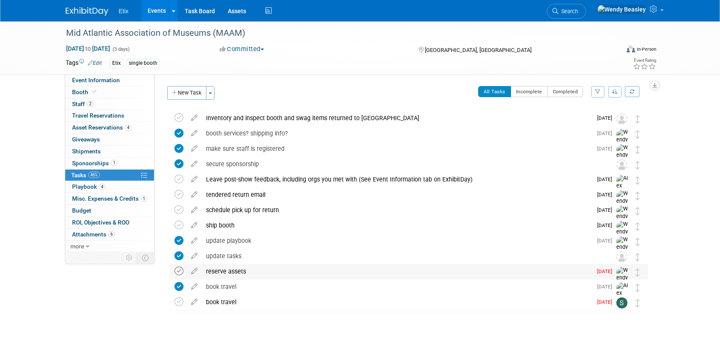
click at [177, 271] on icon at bounding box center [178, 271] width 9 height 9
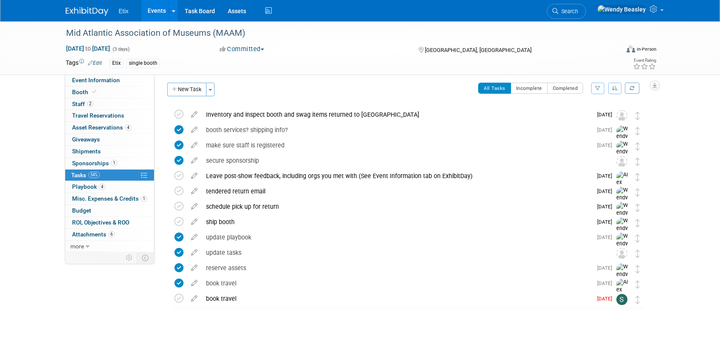
scroll to position [5, 0]
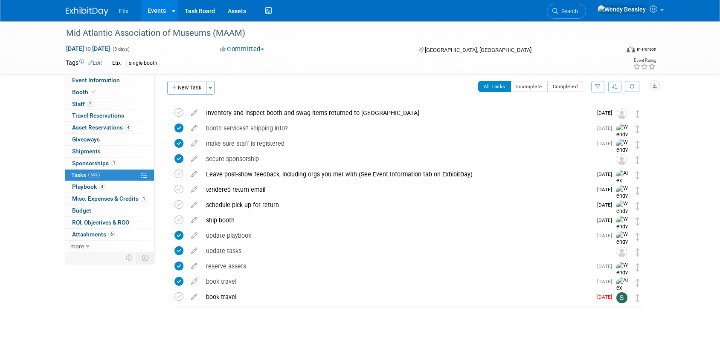
click at [159, 13] on link "Events" at bounding box center [156, 10] width 31 height 21
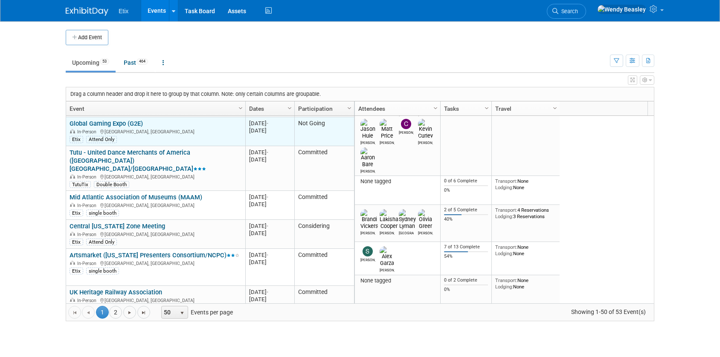
scroll to position [205, 0]
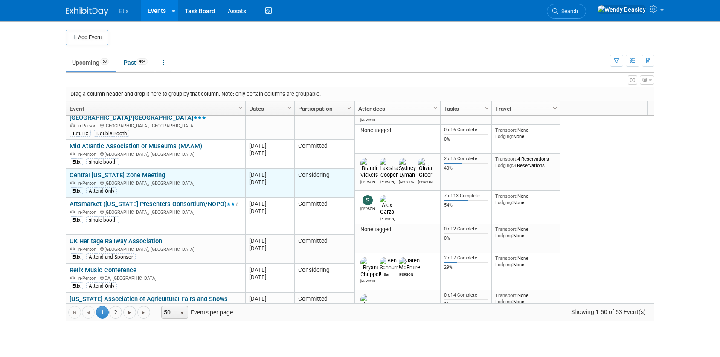
click at [133, 171] on link "Central [US_STATE] Zone Meeting" at bounding box center [118, 175] width 96 height 8
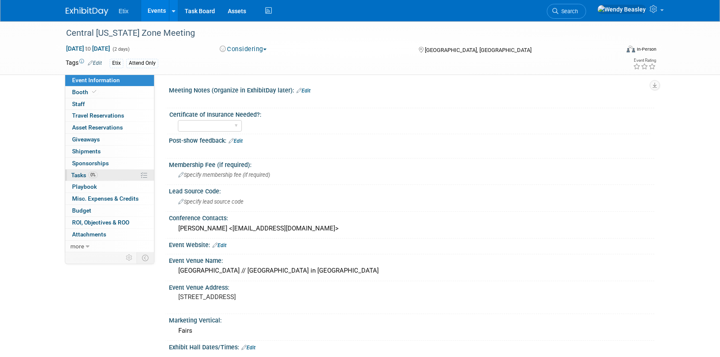
click at [80, 176] on span "Tasks 0%" at bounding box center [84, 175] width 26 height 7
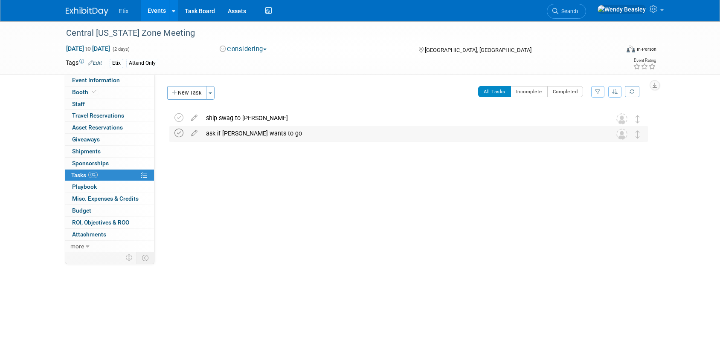
click at [178, 130] on icon at bounding box center [178, 133] width 9 height 9
click at [80, 90] on span "Booth" at bounding box center [85, 92] width 26 height 7
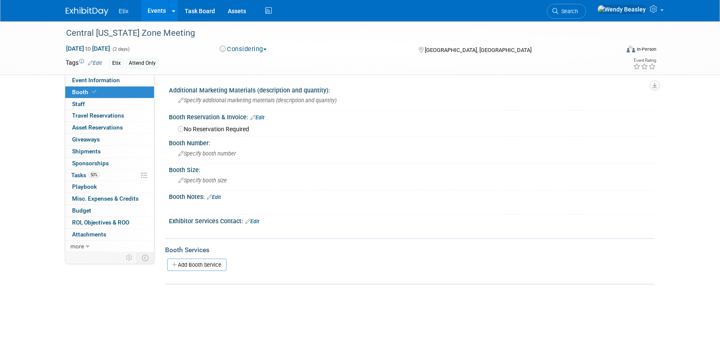
click at [157, 8] on link "Events" at bounding box center [156, 10] width 31 height 21
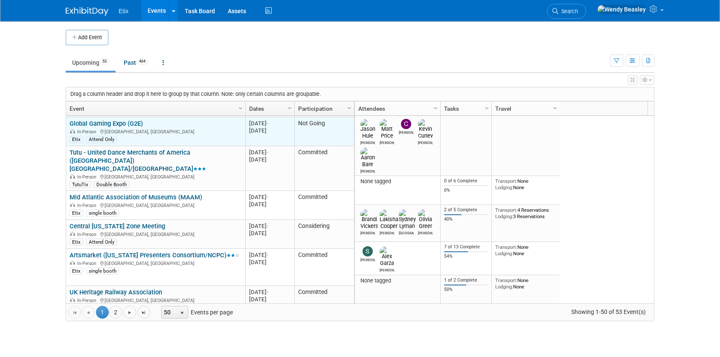
scroll to position [205, 0]
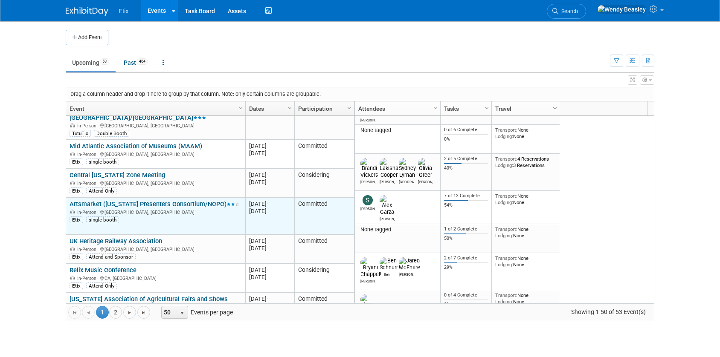
click at [160, 200] on link "Artsmarket ([US_STATE] Presenters Consortium/NCPC)" at bounding box center [155, 204] width 170 height 8
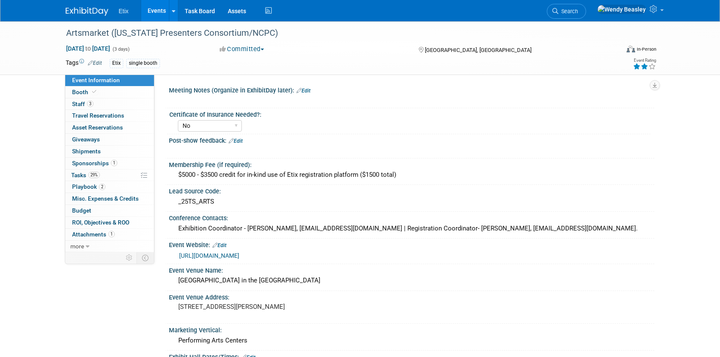
select select "No"
click at [83, 172] on span "Tasks 29%" at bounding box center [85, 175] width 29 height 7
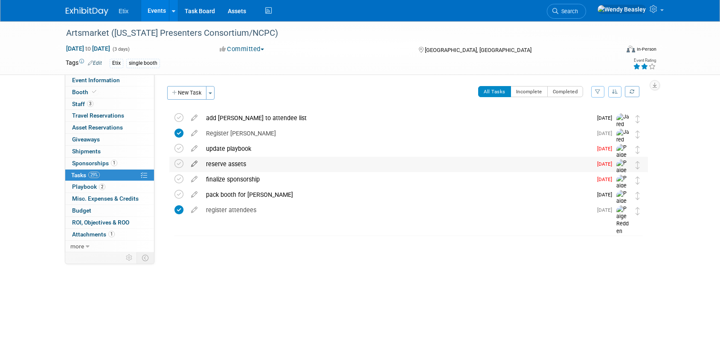
click at [193, 164] on icon at bounding box center [194, 162] width 15 height 11
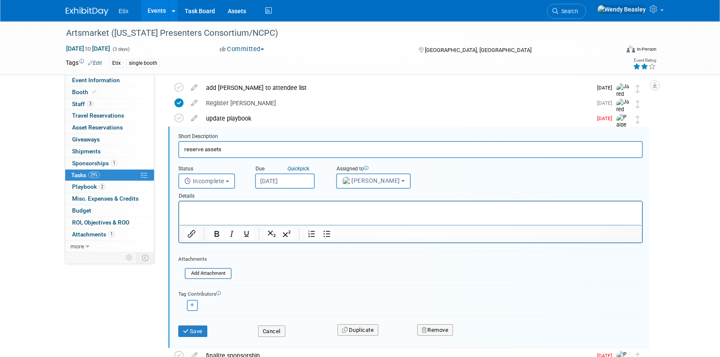
scroll to position [32, 0]
click at [382, 178] on span "[PERSON_NAME]" at bounding box center [371, 179] width 58 height 7
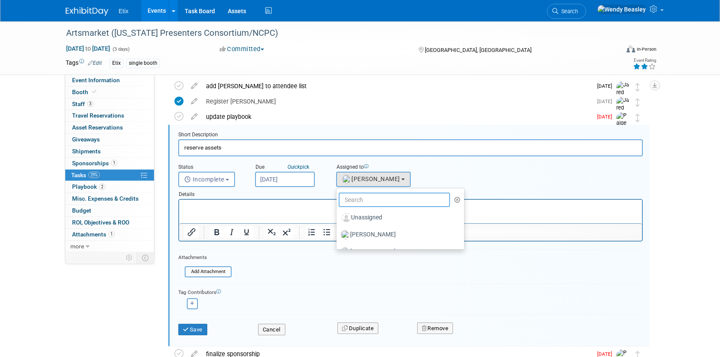
click at [379, 198] on input "text" at bounding box center [394, 200] width 111 height 14
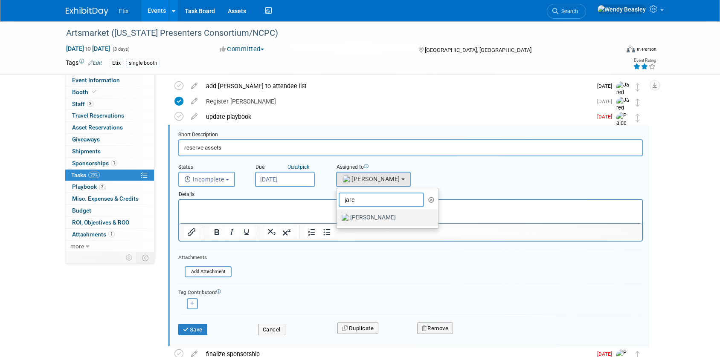
type input "jare"
click at [377, 219] on label "[PERSON_NAME]" at bounding box center [385, 218] width 89 height 14
click at [338, 219] on input "[PERSON_NAME]" at bounding box center [335, 217] width 6 height 6
select select "fd18225a-c7e9-469f-8cd6-bfee3399cd41"
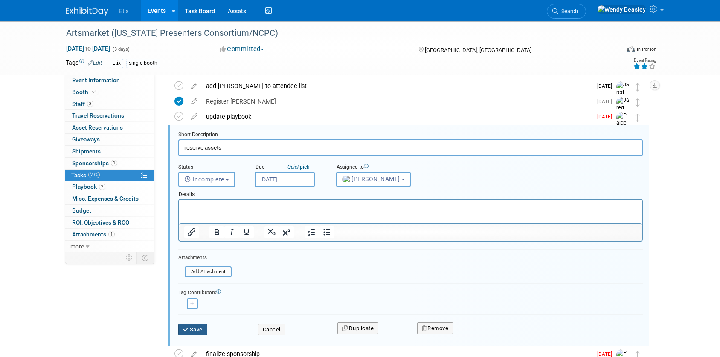
click at [193, 330] on button "Save" at bounding box center [192, 330] width 29 height 12
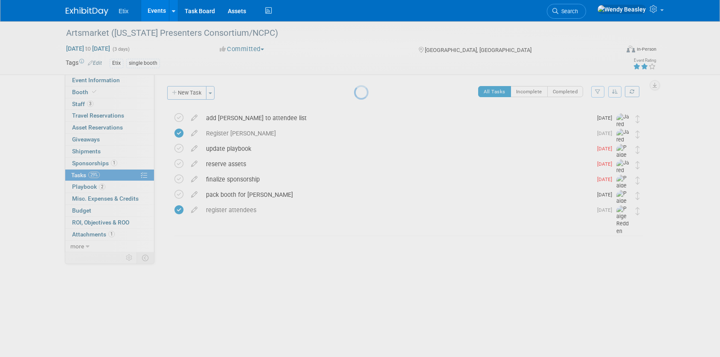
scroll to position [0, 0]
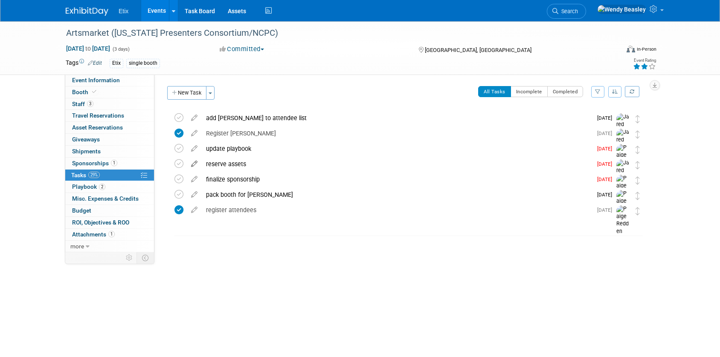
click at [192, 163] on icon at bounding box center [194, 162] width 15 height 11
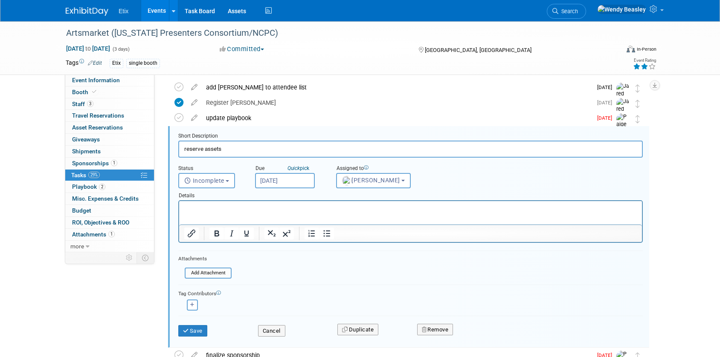
scroll to position [32, 0]
click at [272, 176] on input "Sep 15, 2025" at bounding box center [285, 179] width 60 height 15
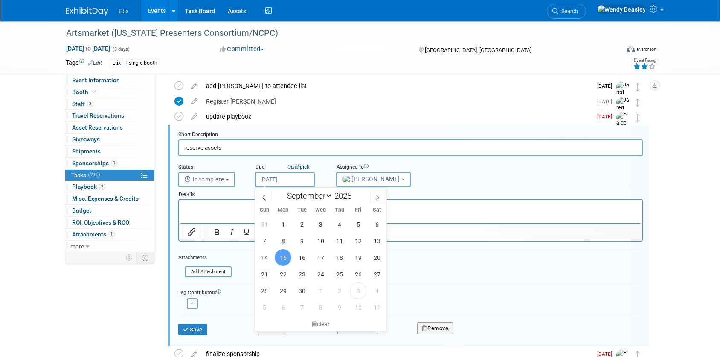
click at [378, 198] on icon at bounding box center [377, 198] width 3 height 6
select select "9"
click at [303, 257] on span "14" at bounding box center [301, 257] width 17 height 17
type input "Oct 14, 2025"
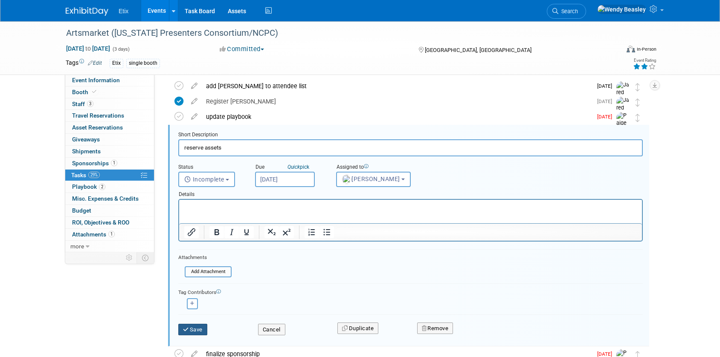
click at [200, 331] on button "Save" at bounding box center [192, 330] width 29 height 12
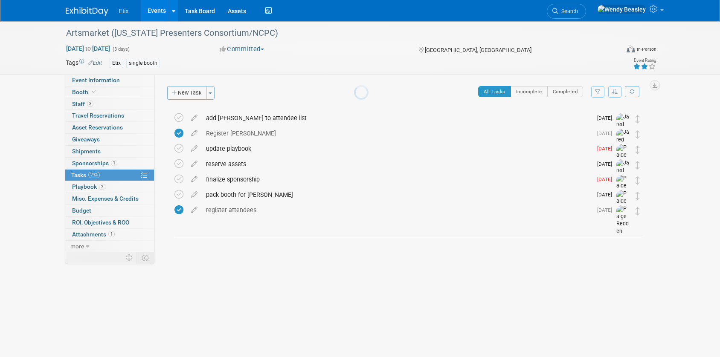
scroll to position [0, 0]
click at [195, 179] on icon at bounding box center [194, 177] width 15 height 11
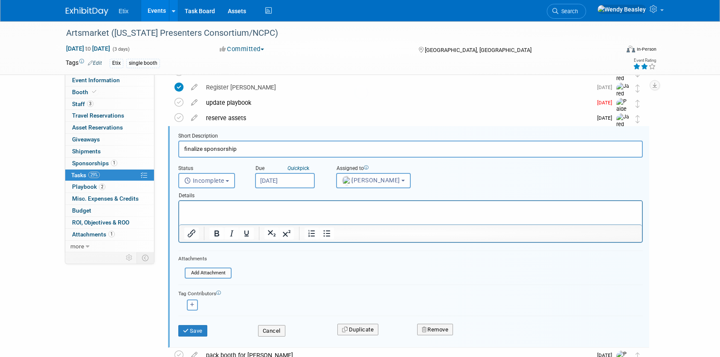
scroll to position [47, 0]
click at [355, 182] on span "Paige Redden" at bounding box center [371, 179] width 58 height 7
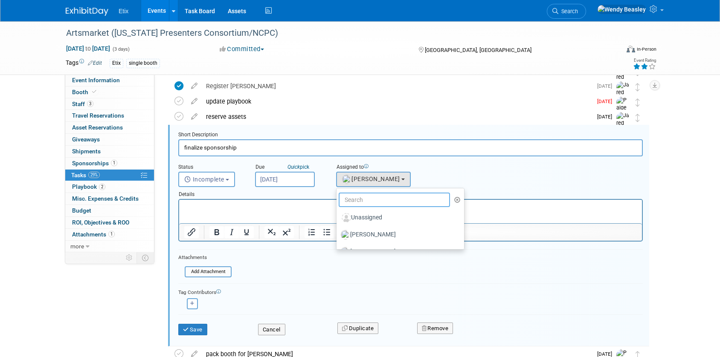
click at [387, 200] on input "text" at bounding box center [394, 200] width 111 height 14
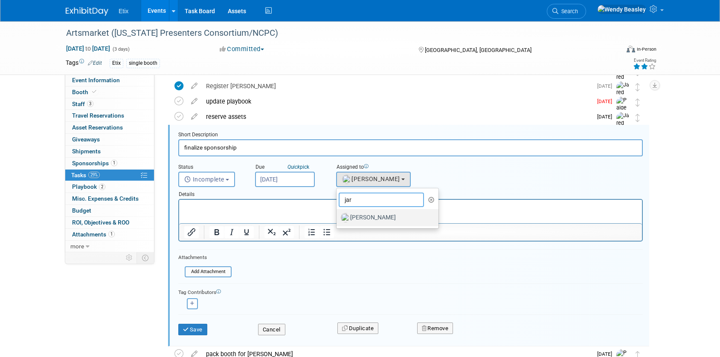
type input "jar"
click at [383, 217] on label "Jared McEntire" at bounding box center [385, 218] width 89 height 14
click at [338, 217] on input "Jared McEntire" at bounding box center [335, 217] width 6 height 6
select select "fd18225a-c7e9-469f-8cd6-bfee3399cd41"
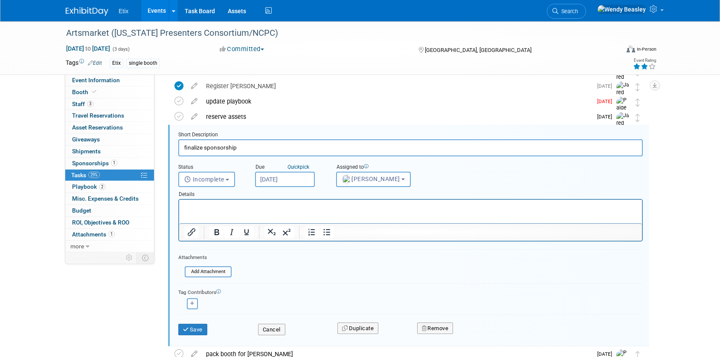
click at [301, 180] on input "Sep 15, 2025" at bounding box center [285, 179] width 60 height 15
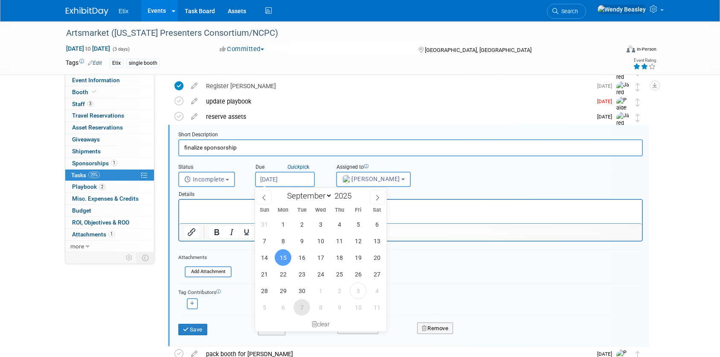
click at [304, 307] on span "7" at bounding box center [301, 307] width 17 height 17
type input "[DATE]"
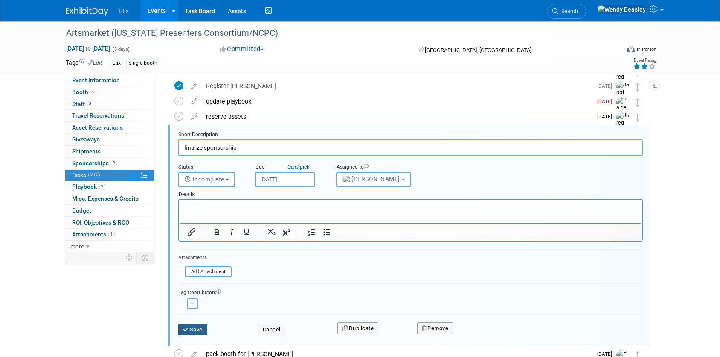
click at [191, 329] on button "Save" at bounding box center [192, 330] width 29 height 12
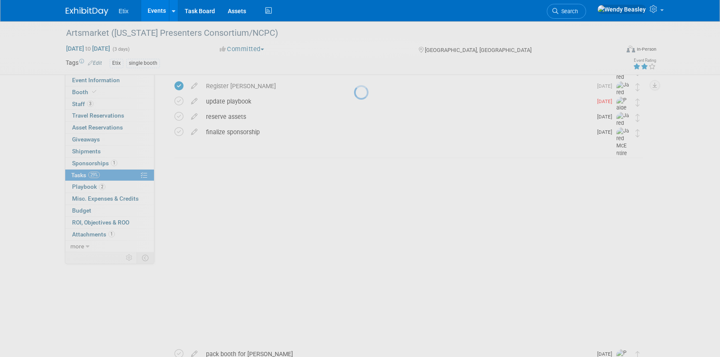
scroll to position [0, 0]
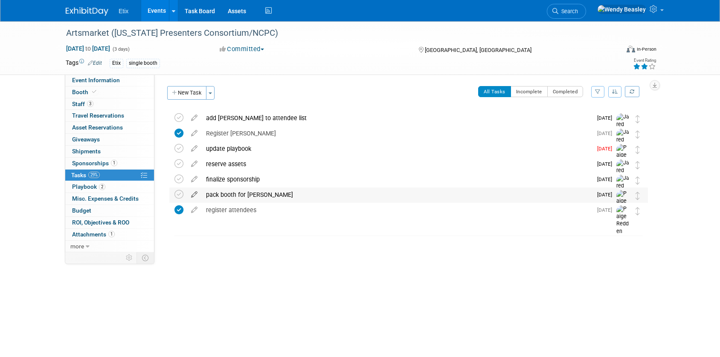
click at [196, 194] on icon at bounding box center [194, 193] width 15 height 11
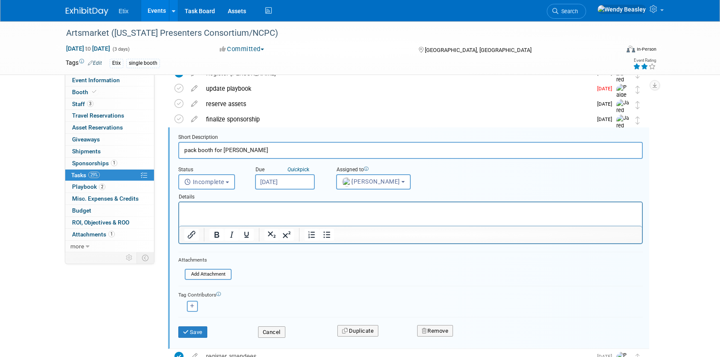
scroll to position [63, 0]
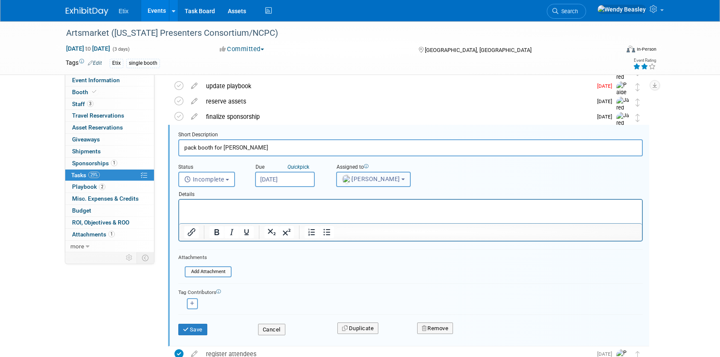
click at [356, 180] on span "Paige Redden" at bounding box center [371, 179] width 58 height 7
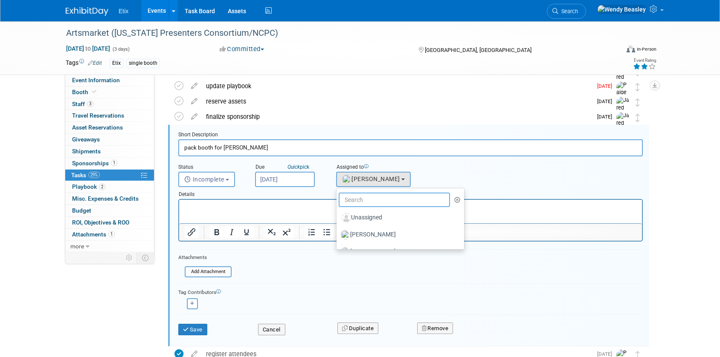
click at [366, 201] on input "text" at bounding box center [394, 200] width 111 height 14
type input "we"
click at [376, 232] on label "Wendy Beasley (me)" at bounding box center [385, 235] width 89 height 14
click at [338, 232] on input "Wendy Beasley (me)" at bounding box center [335, 234] width 6 height 6
select select "67d77b69-99bf-450c-bf82-adffa46a8a34"
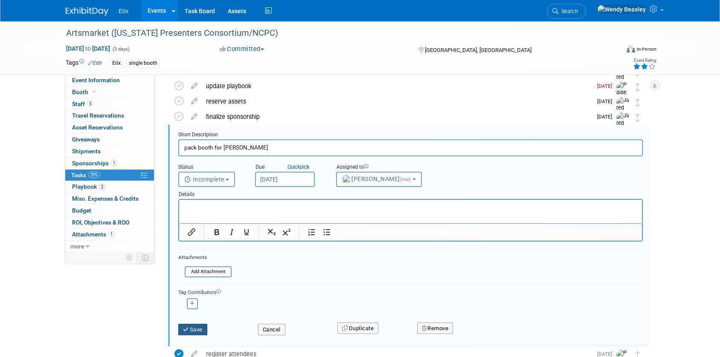
click at [196, 328] on button "Save" at bounding box center [192, 330] width 29 height 12
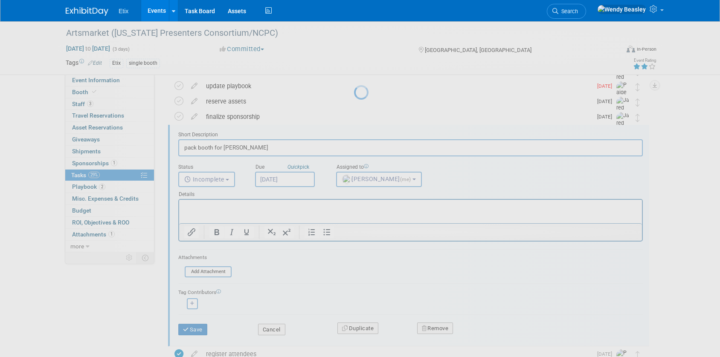
scroll to position [0, 0]
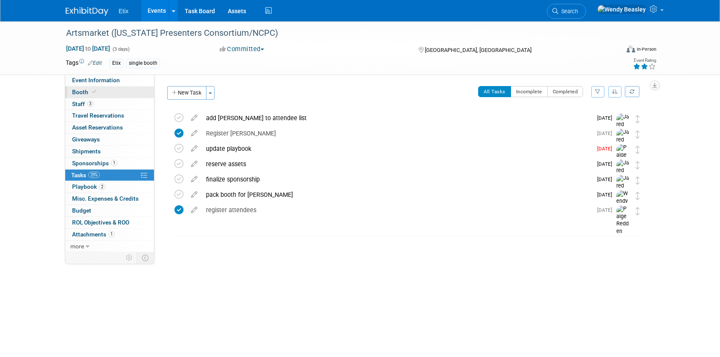
click at [82, 91] on span "Booth" at bounding box center [85, 92] width 26 height 7
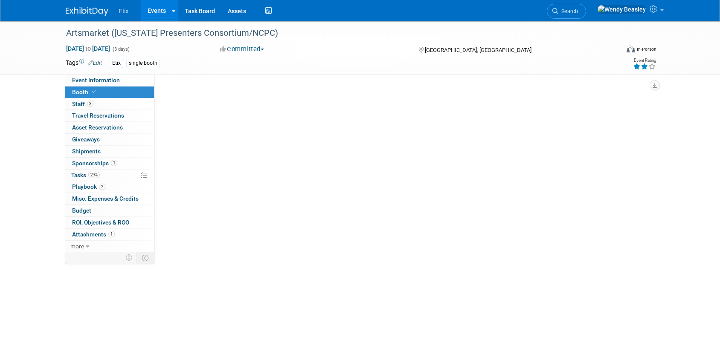
click at [82, 91] on span "Booth" at bounding box center [85, 92] width 26 height 7
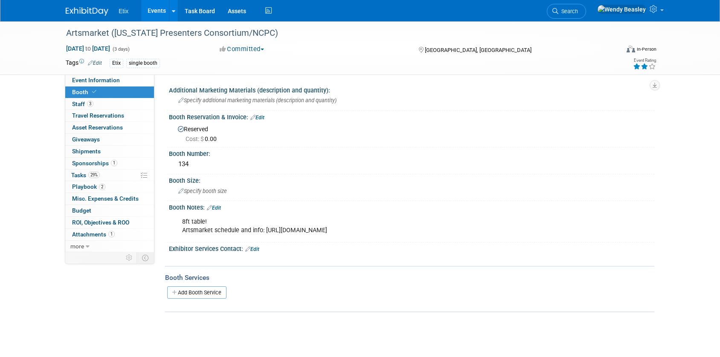
click at [221, 206] on link "Edit" at bounding box center [214, 208] width 14 height 6
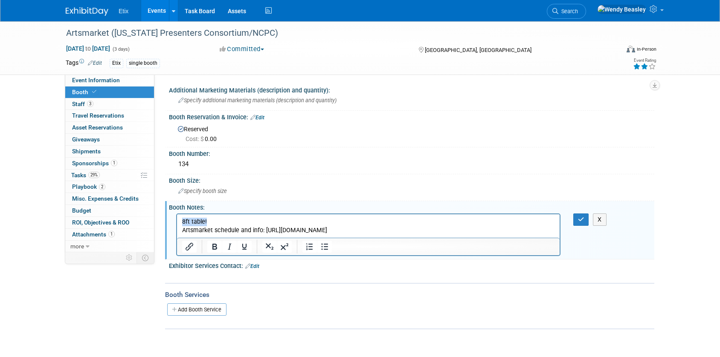
drag, startPoint x: 220, startPoint y: 221, endPoint x: 167, endPoint y: 217, distance: 52.6
click at [177, 217] on html "8ft table! Artsmarket schedule and info: https://ncpresenters.org/AMKT2025-SCHE…" at bounding box center [368, 224] width 382 height 20
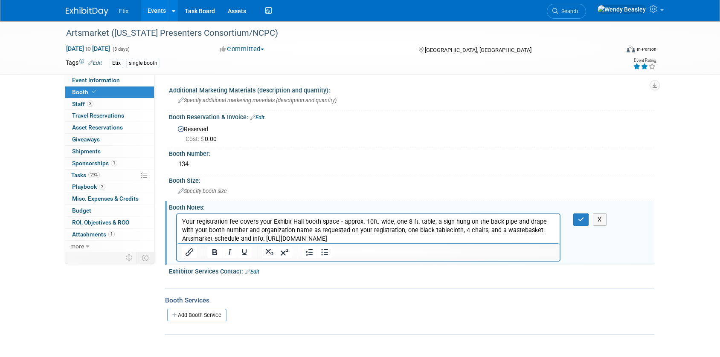
drag, startPoint x: 266, startPoint y: 239, endPoint x: 394, endPoint y: 240, distance: 127.9
click at [393, 240] on p "Your registration fee covers your Exhibit Hall booth space - approx. 10ft. wide…" at bounding box center [368, 230] width 373 height 26
copy p "[URL][DOMAIN_NAME]"
click at [113, 83] on span "Event Information" at bounding box center [96, 80] width 48 height 7
select select "No"
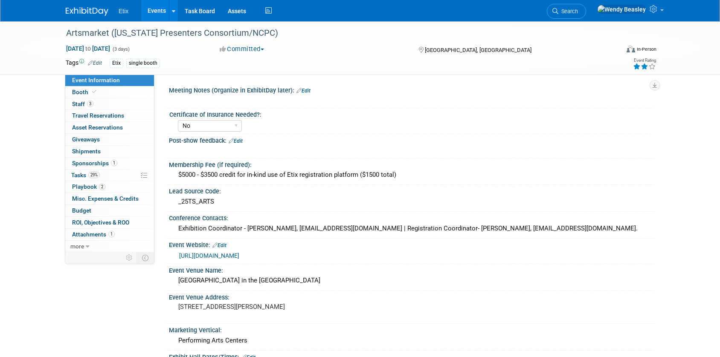
click at [223, 243] on link "Edit" at bounding box center [219, 246] width 14 height 6
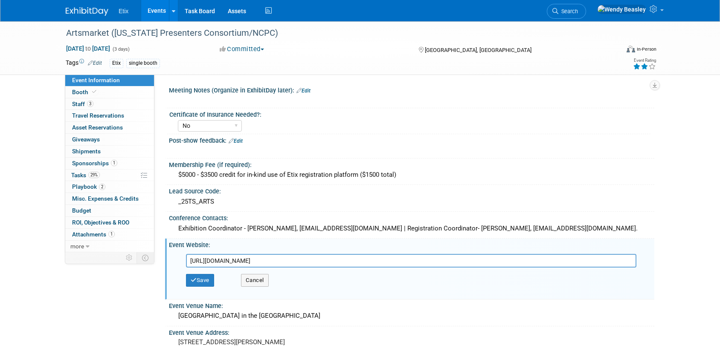
click at [247, 256] on input "https://ncpresenters.org/ArtsMarket" at bounding box center [411, 261] width 450 height 14
type input "[URL][DOMAIN_NAME]"
click at [207, 281] on button "Save" at bounding box center [200, 280] width 28 height 13
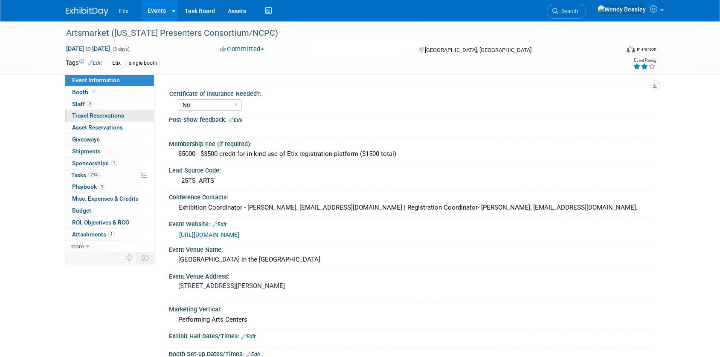
scroll to position [21, 0]
click at [78, 90] on span "Booth" at bounding box center [85, 92] width 26 height 7
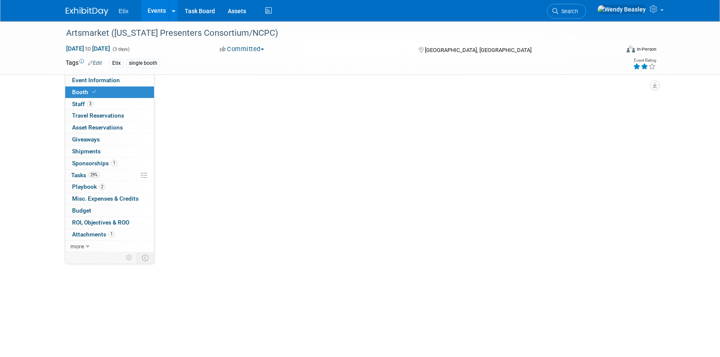
scroll to position [0, 0]
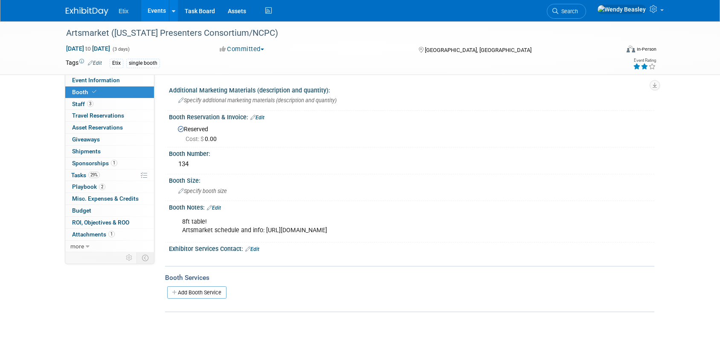
click at [221, 210] on link "Edit" at bounding box center [214, 208] width 14 height 6
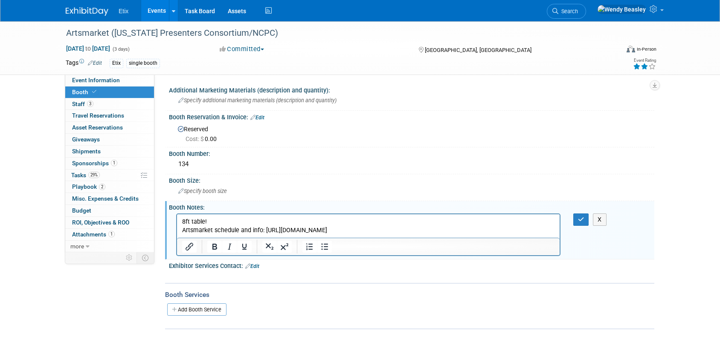
click at [256, 225] on p "8ft table! Artsmarket schedule and info: https://ncpresenters.org/AMKT2025-SCHE…" at bounding box center [368, 225] width 373 height 17
drag, startPoint x: 399, startPoint y: 232, endPoint x: 170, endPoint y: 219, distance: 229.8
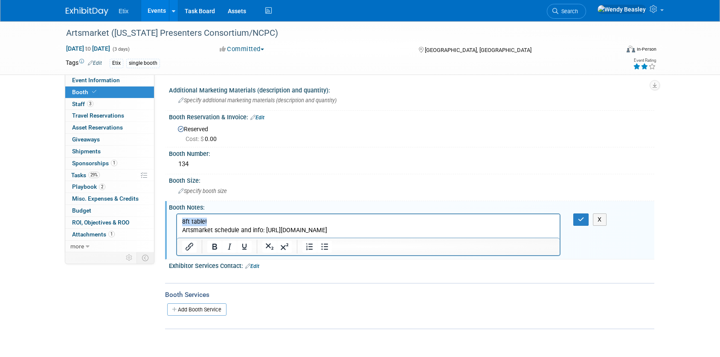
click at [177, 219] on html "8ft table! Artsmarket schedule and info: https://ncpresenters.org/AMKT2025-SCHE…" at bounding box center [368, 224] width 382 height 20
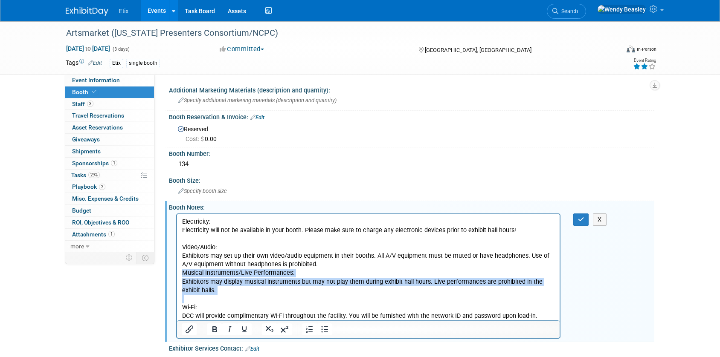
drag, startPoint x: 237, startPoint y: 296, endPoint x: 166, endPoint y: 269, distance: 75.2
click at [177, 269] on html "Electricity: Electricity will not be available in your booth. Please make sure …" at bounding box center [368, 267] width 382 height 106
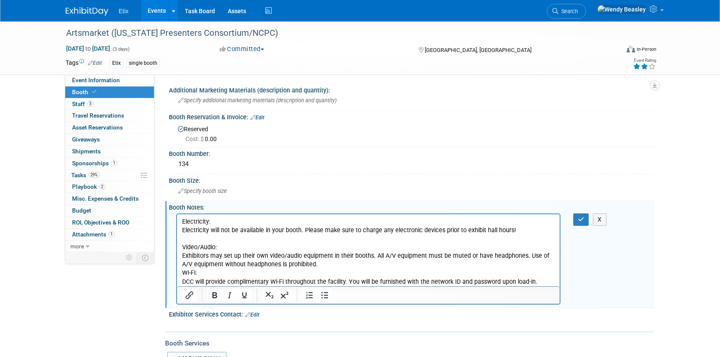
click at [193, 235] on p "Rich Text Area. Press ALT-0 for help." at bounding box center [368, 239] width 373 height 9
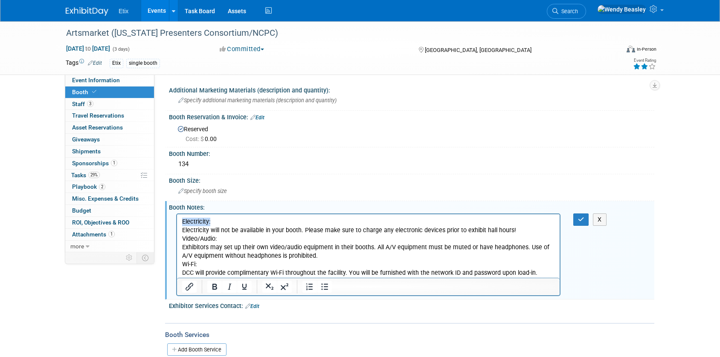
drag, startPoint x: 215, startPoint y: 222, endPoint x: 160, endPoint y: 215, distance: 55.0
click at [177, 215] on html "Electricity: Electricity will not be available in your booth. Please make sure …" at bounding box center [368, 246] width 382 height 64
drag, startPoint x: 219, startPoint y: 241, endPoint x: 345, endPoint y: 451, distance: 244.8
click at [177, 237] on html "Electricity: Electricity will not be available in your booth. Please make sure …" at bounding box center [368, 246] width 382 height 64
drag, startPoint x: 200, startPoint y: 263, endPoint x: 186, endPoint y: 270, distance: 15.1
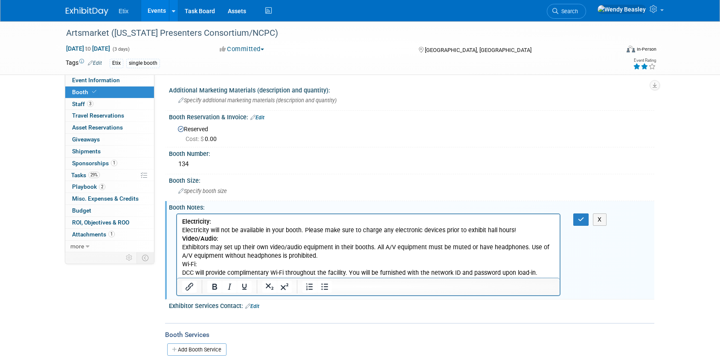
click at [177, 263] on html "Electricity: Electricity will not be available in your booth. Please make sure …" at bounding box center [368, 246] width 382 height 64
click at [182, 221] on b "Electricity:" at bounding box center [196, 221] width 29 height 7
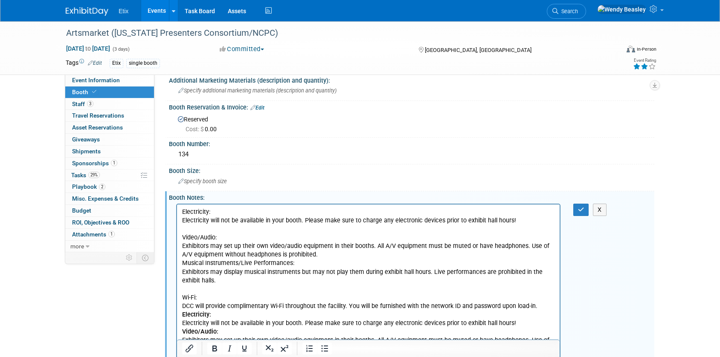
scroll to position [12, 0]
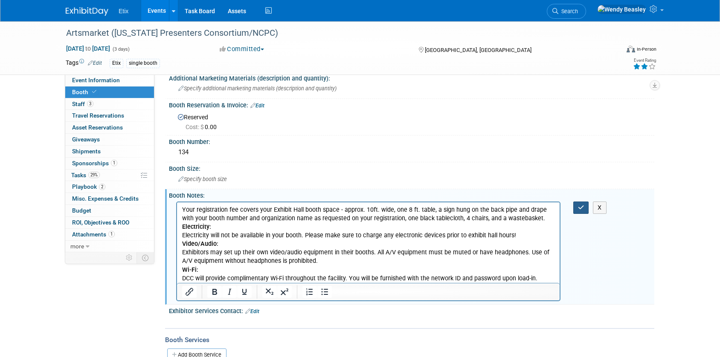
click at [577, 208] on button "button" at bounding box center [581, 208] width 16 height 12
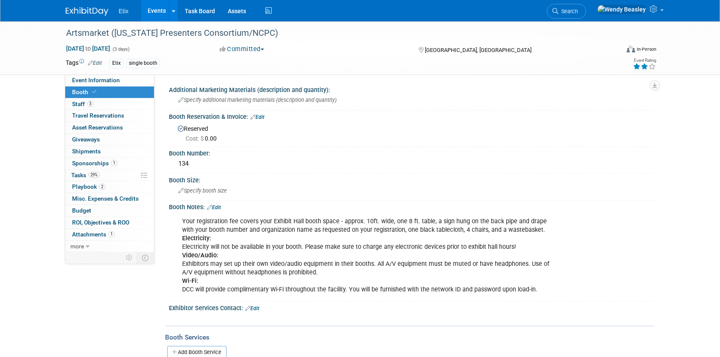
scroll to position [0, 0]
click at [84, 127] on span "Asset Reservations 0" at bounding box center [97, 127] width 51 height 7
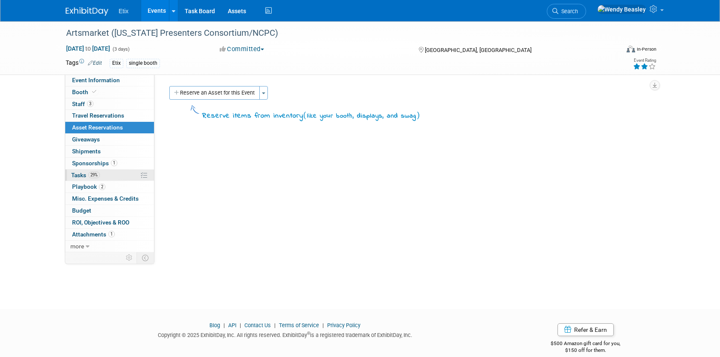
click at [84, 175] on span "Tasks 29%" at bounding box center [85, 175] width 29 height 7
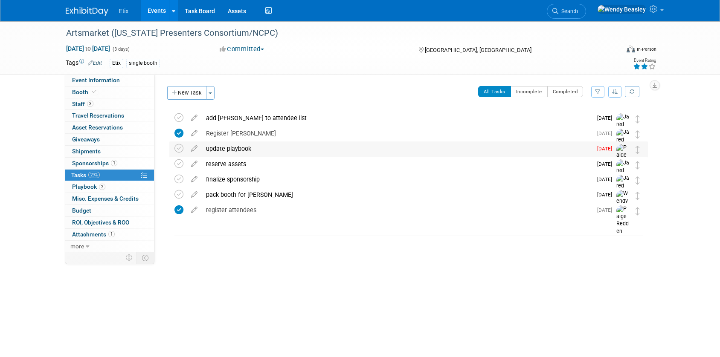
drag, startPoint x: 178, startPoint y: 149, endPoint x: 205, endPoint y: 145, distance: 26.7
click at [212, 154] on tr "update playbook Pro tip: Press Ctrl-Enter to submit comment. Submit Show task h…" at bounding box center [408, 158] width 468 height 33
click at [193, 150] on icon at bounding box center [194, 147] width 15 height 11
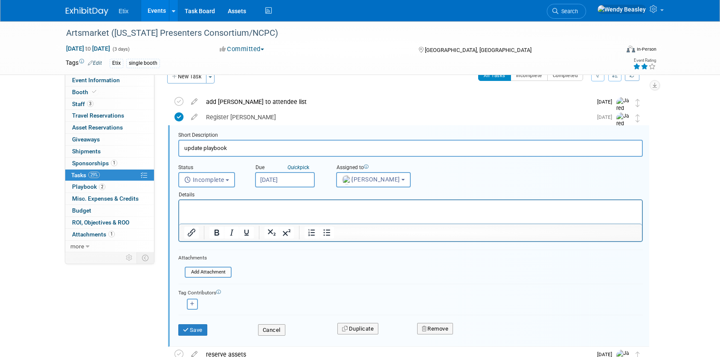
scroll to position [17, 0]
click at [373, 180] on span "Paige Redden" at bounding box center [371, 179] width 58 height 7
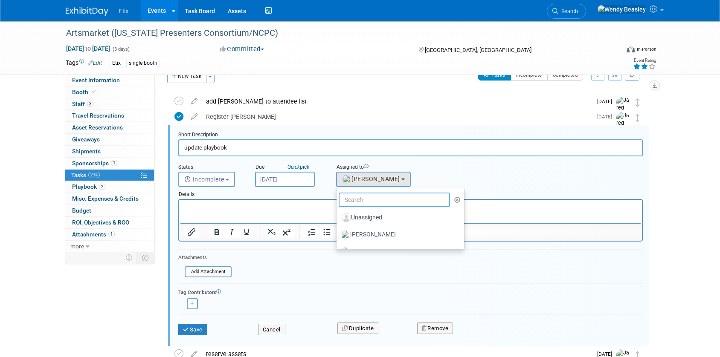
click at [376, 197] on input "text" at bounding box center [394, 200] width 111 height 14
type input "we"
click at [380, 230] on label "Wendy Beasley (me)" at bounding box center [385, 235] width 89 height 14
click at [338, 231] on input "Wendy Beasley (me)" at bounding box center [335, 234] width 6 height 6
select select "67d77b69-99bf-450c-bf82-adffa46a8a34"
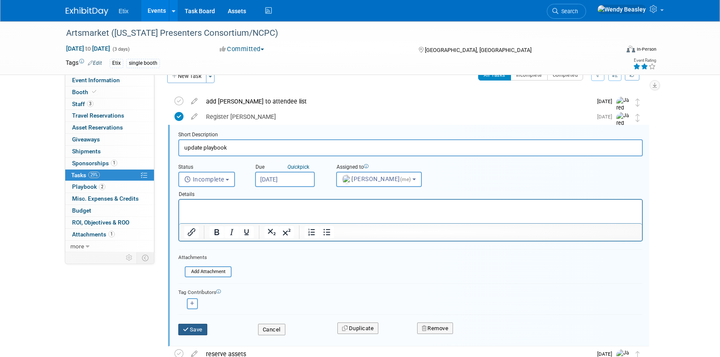
click at [191, 327] on button "Save" at bounding box center [192, 330] width 29 height 12
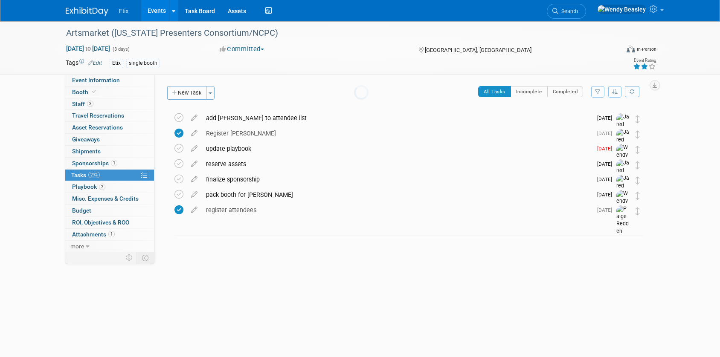
scroll to position [0, 0]
click at [657, 11] on icon at bounding box center [654, 9] width 10 height 8
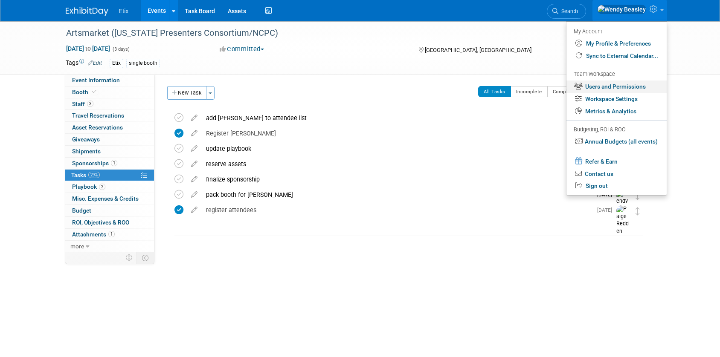
click at [612, 84] on link "Users and Permissions" at bounding box center [616, 87] width 100 height 12
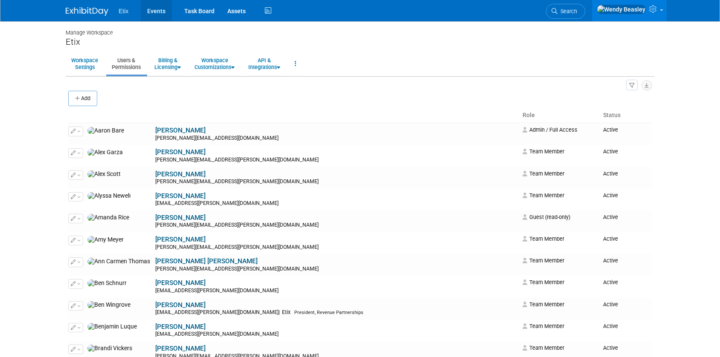
click at [154, 9] on link "Events" at bounding box center [156, 10] width 31 height 21
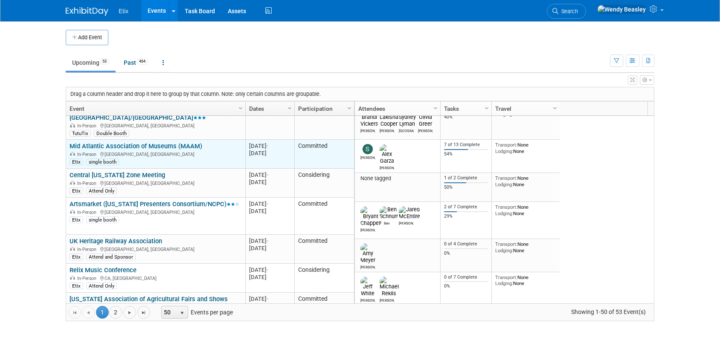
scroll to position [256, 0]
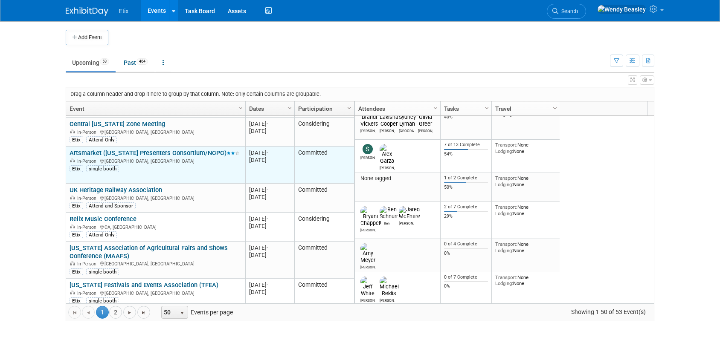
click at [161, 149] on link "Artsmarket ([US_STATE] Presenters Consortium/NCPC)" at bounding box center [155, 153] width 170 height 8
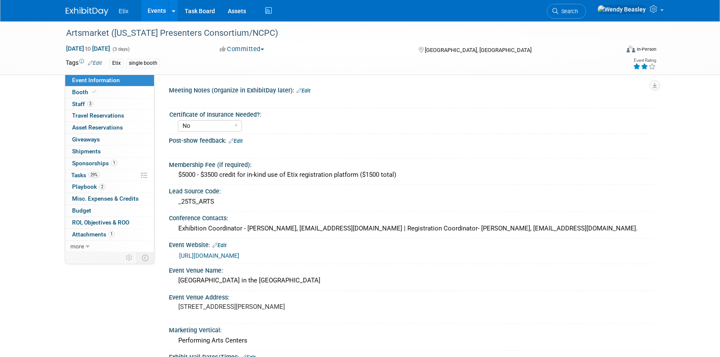
select select "No"
click at [84, 175] on span "Tasks 29%" at bounding box center [85, 175] width 29 height 7
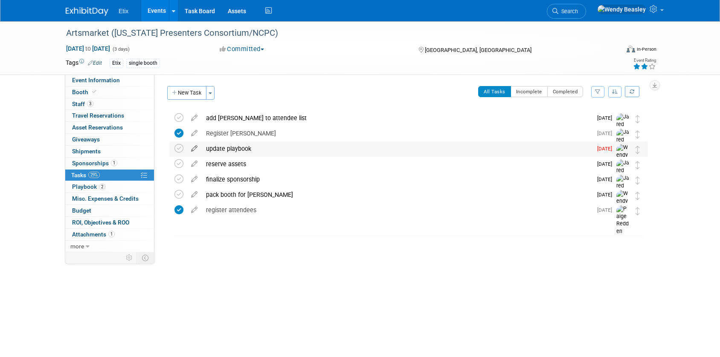
click at [196, 149] on icon at bounding box center [194, 147] width 15 height 11
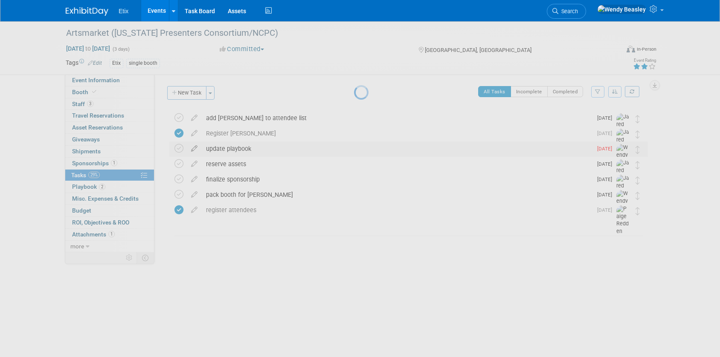
select select "8"
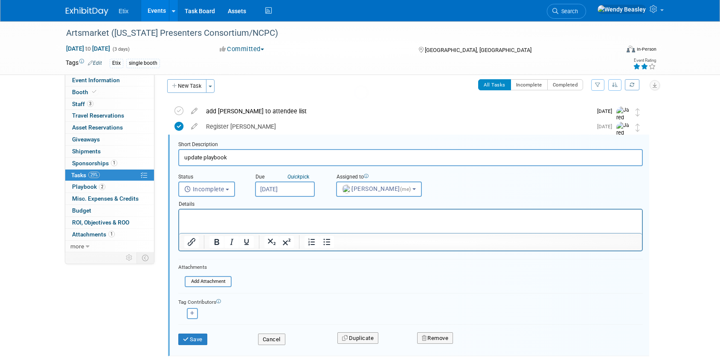
scroll to position [17, 0]
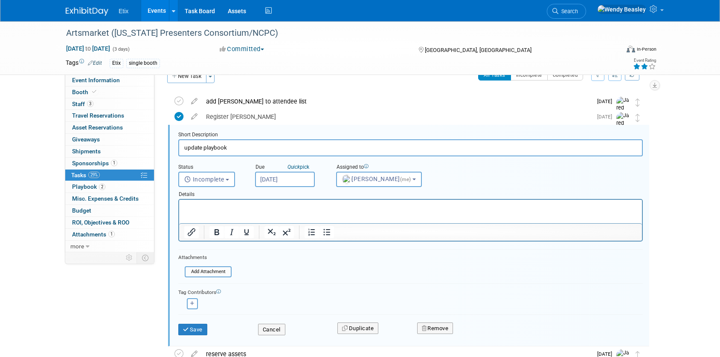
click at [279, 184] on input "[DATE]" at bounding box center [285, 179] width 60 height 15
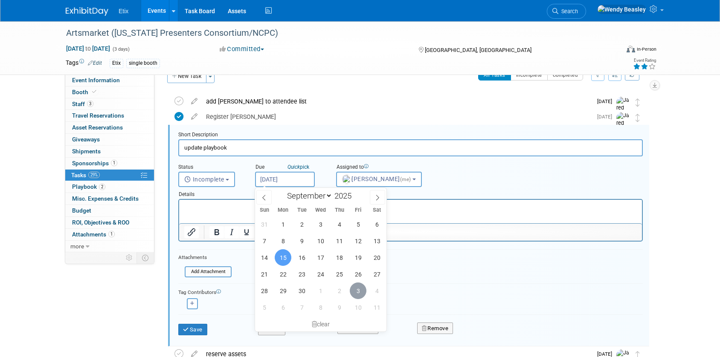
click at [354, 292] on span "3" at bounding box center [358, 291] width 17 height 17
type input "[DATE]"
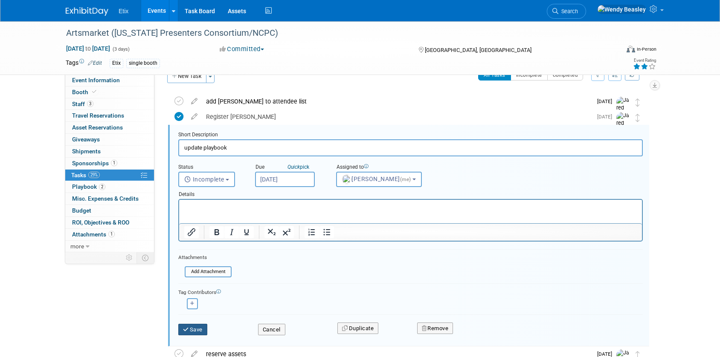
click at [195, 330] on button "Save" at bounding box center [192, 330] width 29 height 12
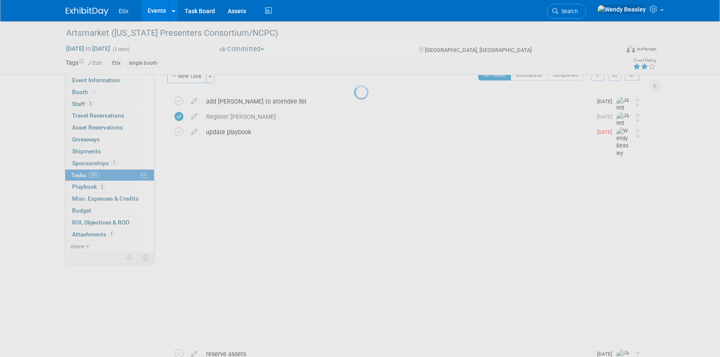
scroll to position [0, 0]
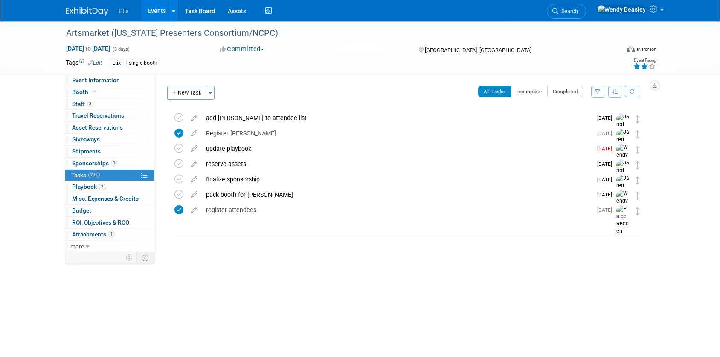
click at [162, 11] on link "Events" at bounding box center [156, 10] width 31 height 21
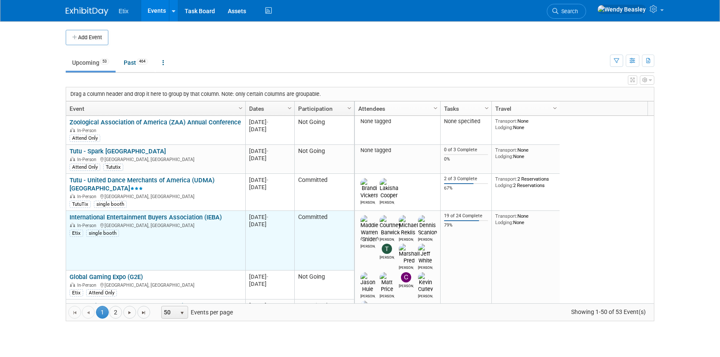
click at [140, 217] on link "International Entertainment Buyers Association (IEBA)" at bounding box center [146, 218] width 152 height 8
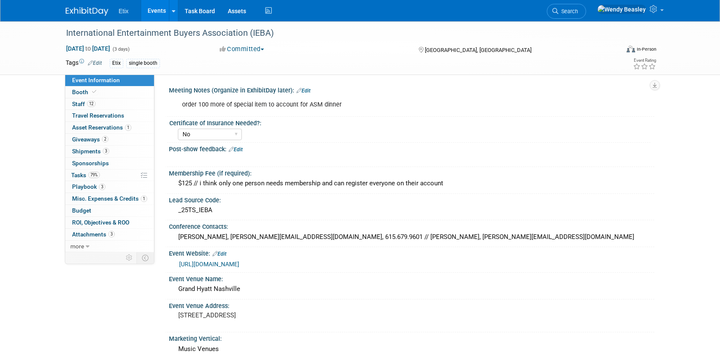
select select "No"
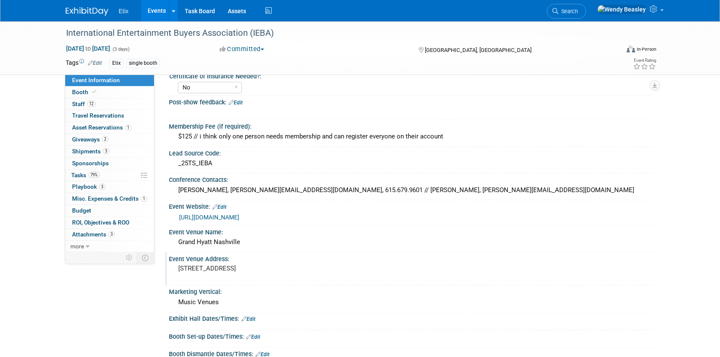
scroll to position [62, 0]
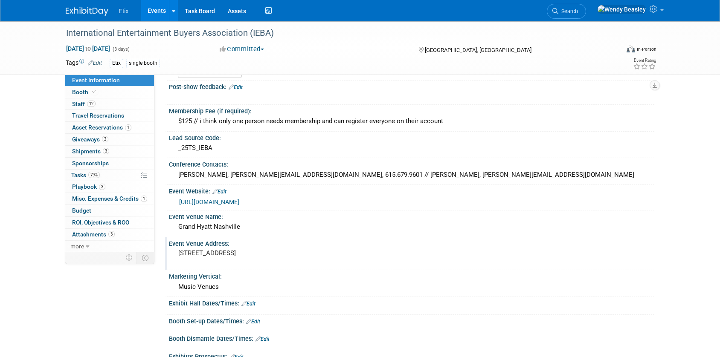
drag, startPoint x: 190, startPoint y: 253, endPoint x: 293, endPoint y: 254, distance: 102.8
click at [293, 254] on div "[STREET_ADDRESS]" at bounding box center [269, 257] width 189 height 20
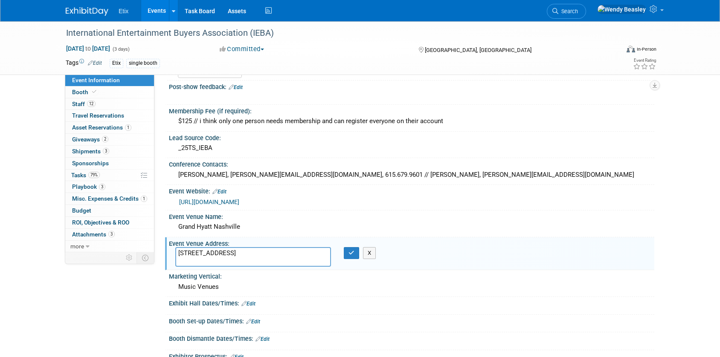
click at [288, 252] on textarea "[STREET_ADDRESS]" at bounding box center [253, 257] width 156 height 20
click at [353, 255] on icon "button" at bounding box center [351, 253] width 6 height 6
